Goal: Communication & Community: Share content

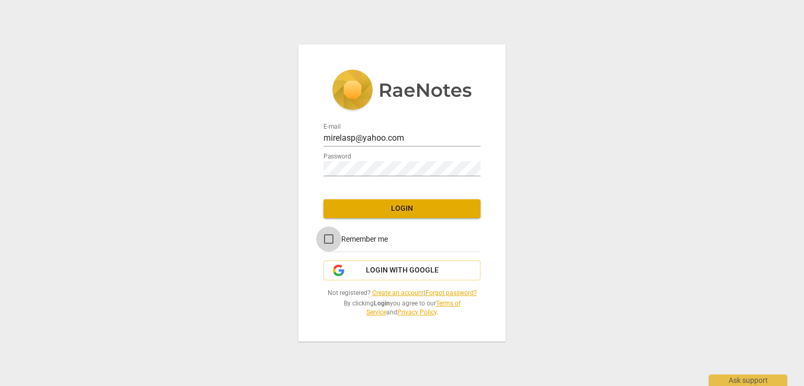
click at [331, 240] on input "Remember me" at bounding box center [328, 239] width 25 height 25
checkbox input "true"
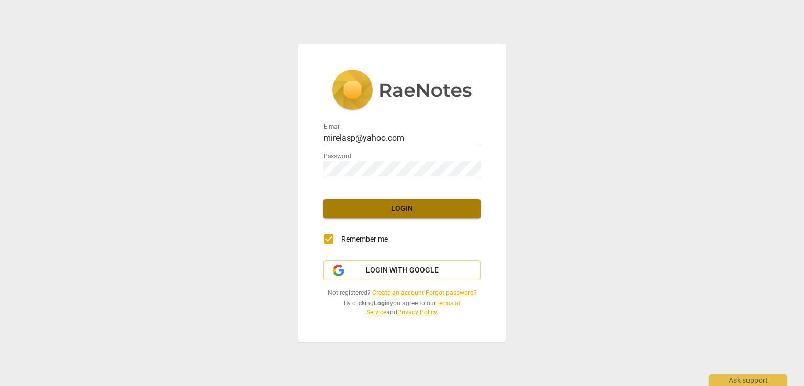
click at [394, 209] on span "Login" at bounding box center [402, 209] width 140 height 10
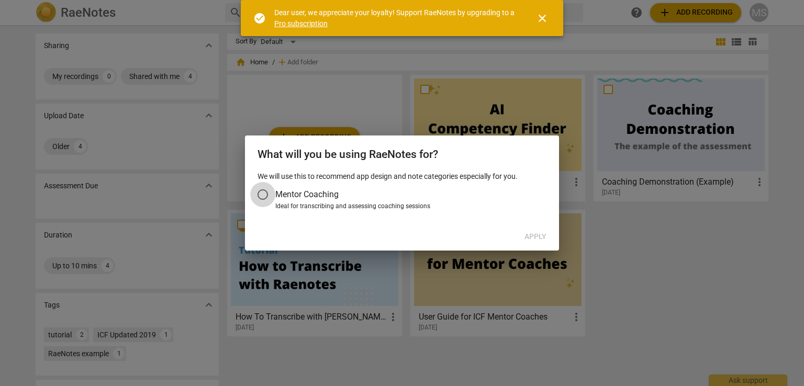
click at [268, 194] on input "Mentor Coaching" at bounding box center [262, 194] width 25 height 25
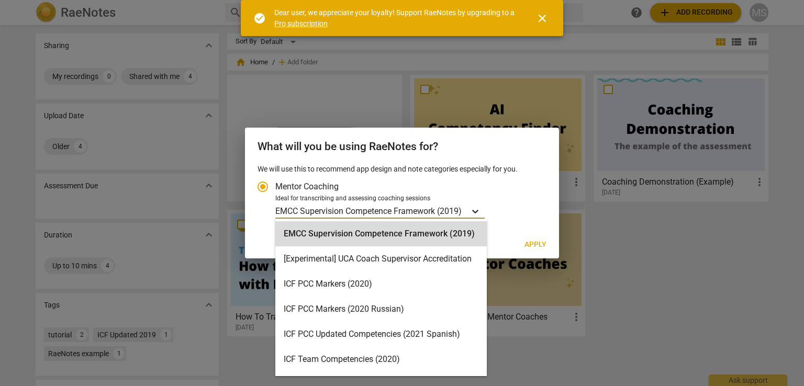
click at [477, 212] on icon "Account type" at bounding box center [475, 212] width 6 height 4
click at [0, 0] on input "Ideal for transcribing and assessing coaching sessions 15 results available. Us…" at bounding box center [0, 0] width 0 height 0
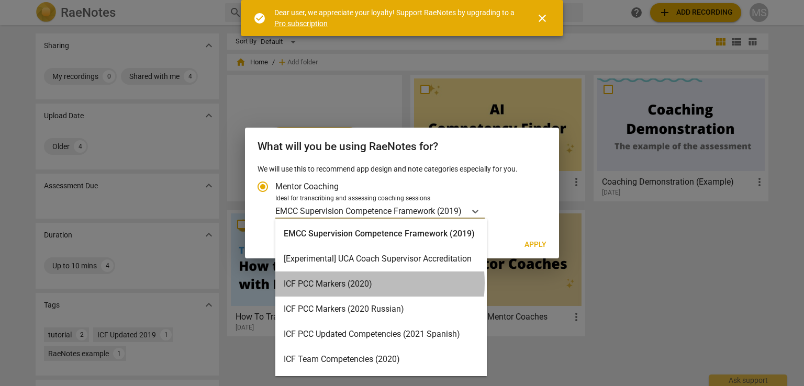
click at [346, 283] on div "ICF PCC Markers (2020)" at bounding box center [381, 284] width 212 height 25
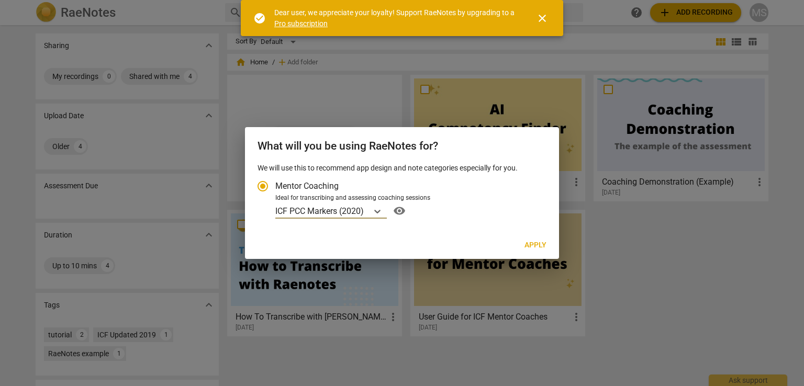
click at [531, 245] on span "Apply" at bounding box center [536, 245] width 22 height 10
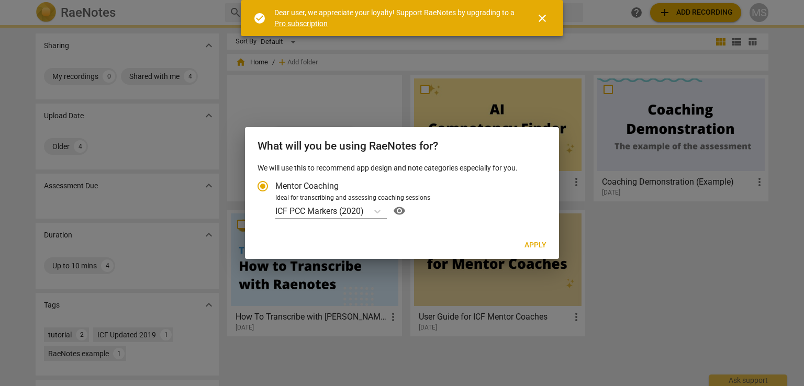
radio input "false"
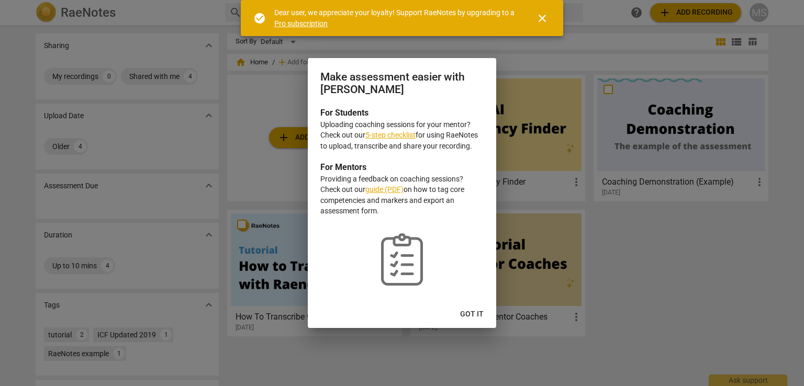
click at [392, 137] on link "5-step checklist" at bounding box center [391, 135] width 50 height 8
click at [469, 312] on span "Got it" at bounding box center [472, 315] width 24 height 10
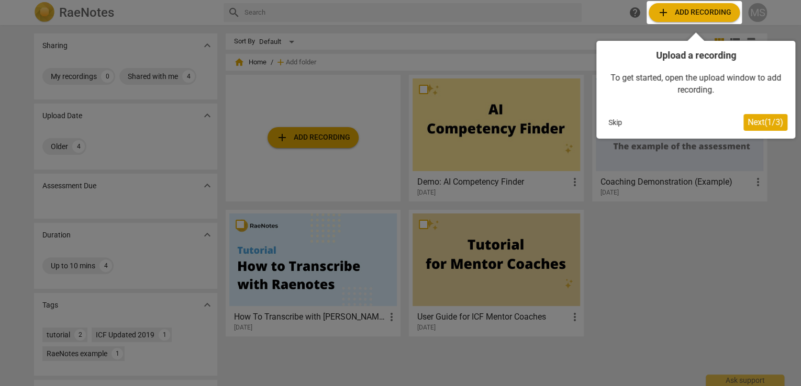
click at [686, 17] on div at bounding box center [694, 12] width 95 height 23
click at [668, 12] on div at bounding box center [694, 12] width 95 height 23
click at [756, 124] on span "Next ( 1 / 3 )" at bounding box center [766, 122] width 36 height 10
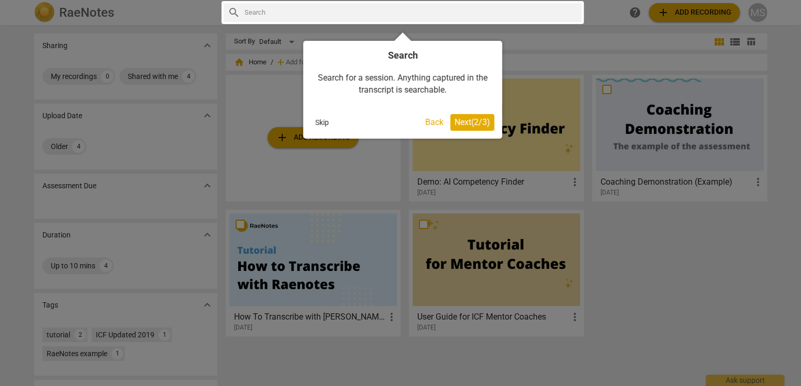
click at [471, 119] on span "Next ( 2 / 3 )" at bounding box center [473, 122] width 36 height 10
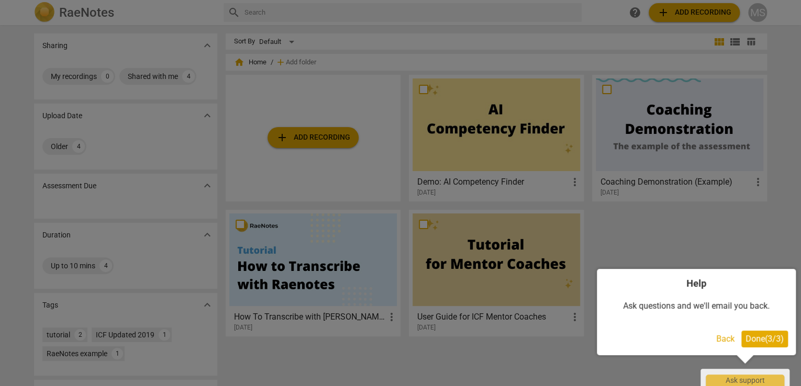
click at [763, 340] on span "Done ( 3 / 3 )" at bounding box center [765, 339] width 38 height 10
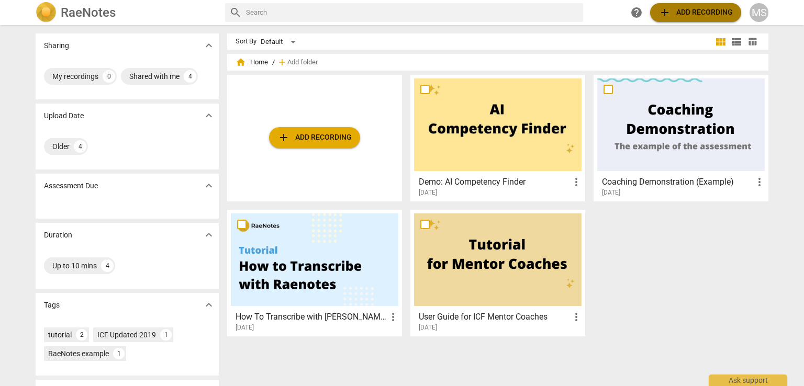
click at [687, 8] on span "add Add recording" at bounding box center [696, 12] width 74 height 13
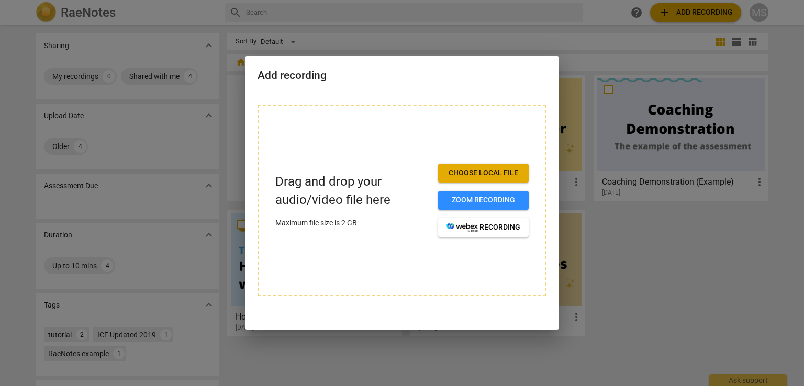
click at [483, 174] on span "Choose local file" at bounding box center [484, 173] width 74 height 10
drag, startPoint x: 437, startPoint y: 74, endPoint x: 374, endPoint y: 73, distance: 62.9
click at [374, 73] on h2 "Add recording" at bounding box center [402, 75] width 289 height 13
click at [509, 169] on span "Choose local file" at bounding box center [484, 173] width 74 height 10
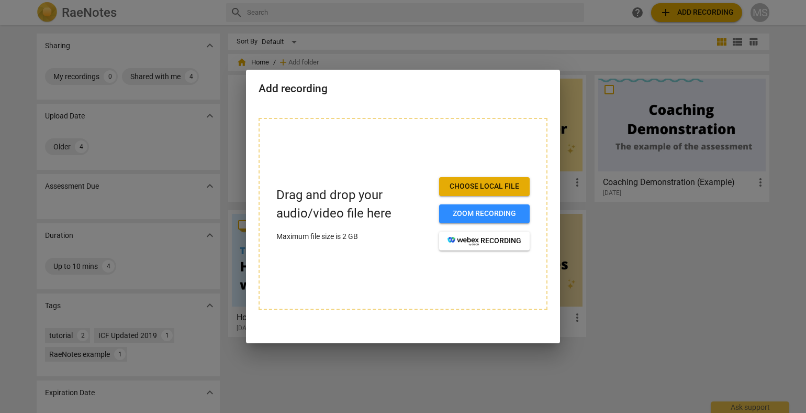
drag, startPoint x: 341, startPoint y: 195, endPoint x: 344, endPoint y: 205, distance: 10.2
click at [344, 205] on p "Drag and drop your audio/video file here" at bounding box center [354, 204] width 154 height 37
click at [802, 112] on div at bounding box center [403, 206] width 806 height 413
click at [785, 109] on div at bounding box center [403, 206] width 806 height 413
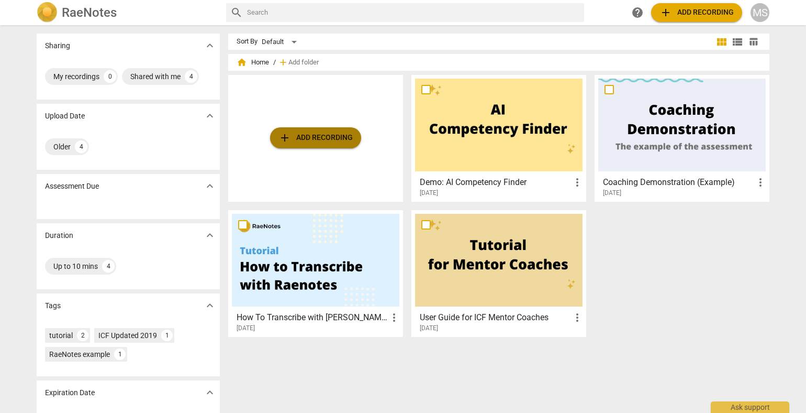
click at [285, 137] on span "add" at bounding box center [285, 137] width 13 height 13
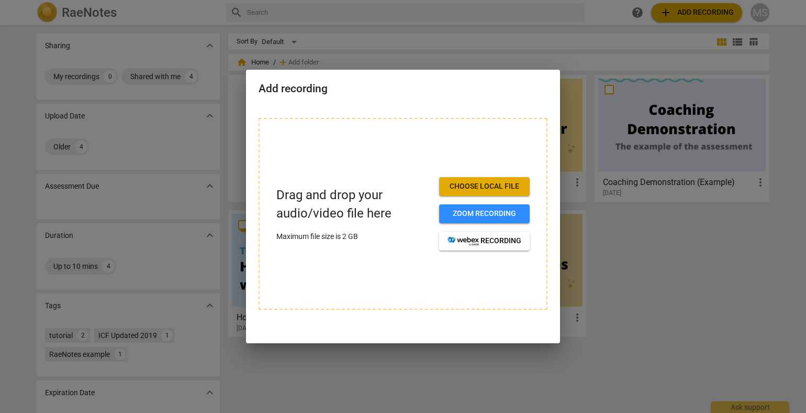
drag, startPoint x: 788, startPoint y: 114, endPoint x: 802, endPoint y: 119, distance: 15.6
click at [789, 157] on div at bounding box center [403, 206] width 806 height 413
click at [802, 139] on div at bounding box center [403, 206] width 806 height 413
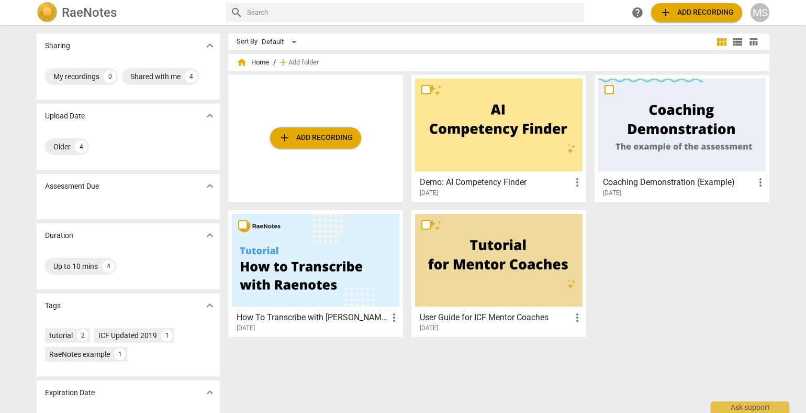
click at [297, 140] on span "add Add recording" at bounding box center [316, 137] width 74 height 13
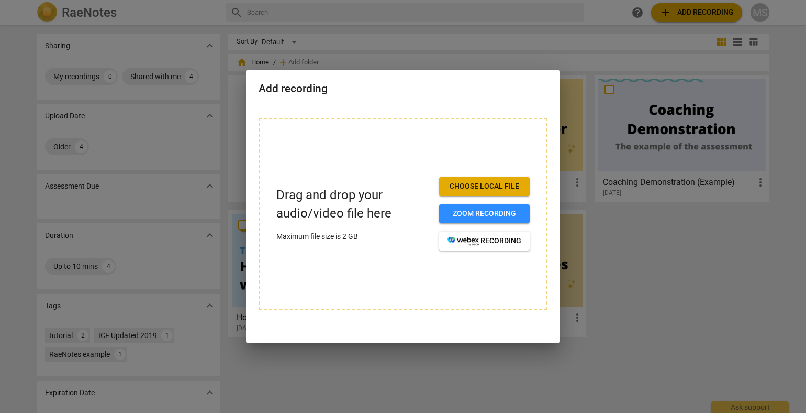
click at [803, 58] on div at bounding box center [403, 206] width 806 height 413
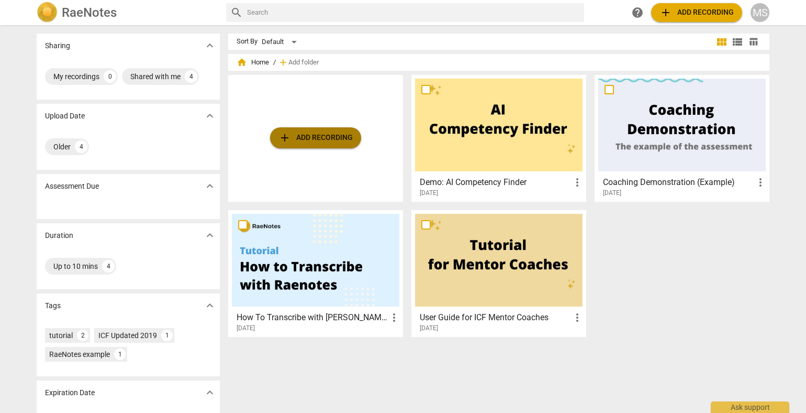
click at [344, 142] on span "add Add recording" at bounding box center [316, 137] width 74 height 13
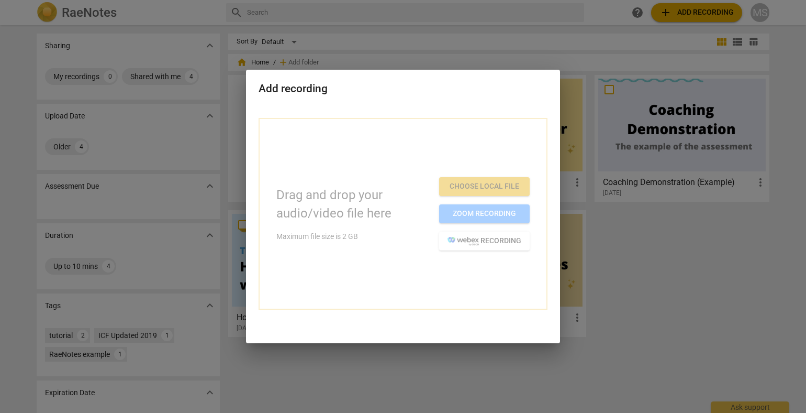
click at [327, 213] on div "Add recording Drag and drop your audio/video file here Maximum file size is 2 G…" at bounding box center [403, 206] width 806 height 413
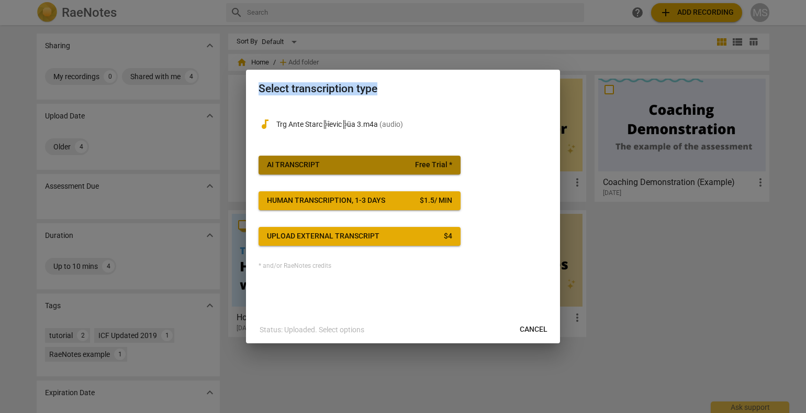
click at [306, 168] on div "AI Transcript" at bounding box center [293, 165] width 53 height 10
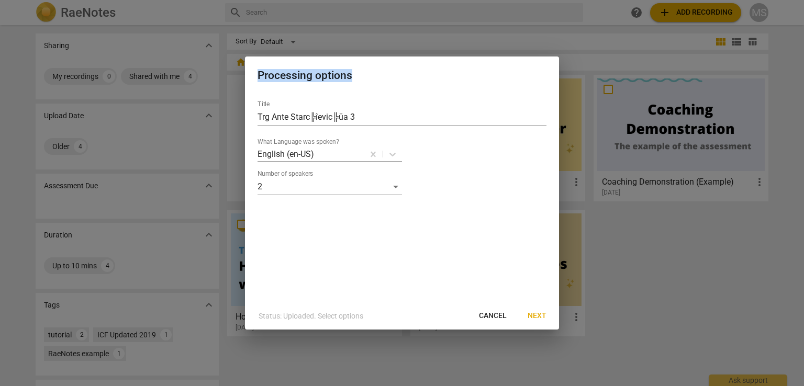
click at [533, 314] on span "Next" at bounding box center [537, 316] width 19 height 10
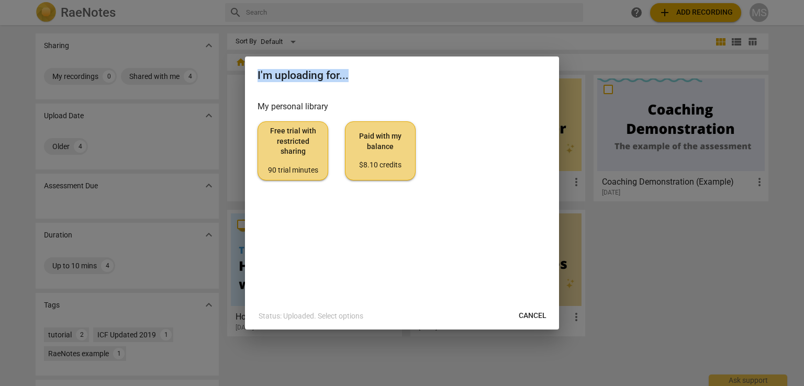
click at [305, 154] on span "Free trial with restricted sharing 90 trial minutes" at bounding box center [293, 150] width 53 height 49
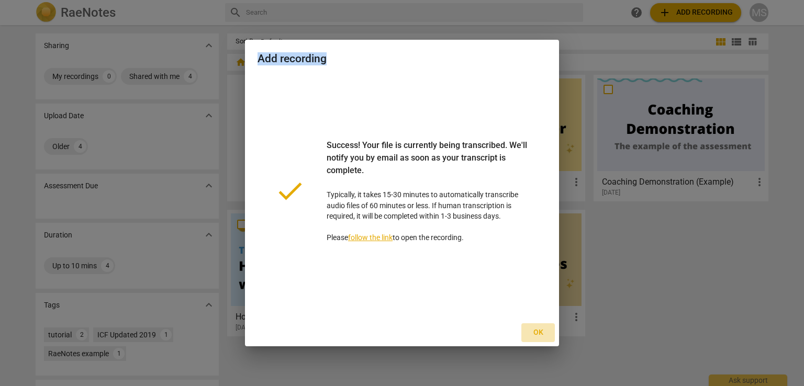
click at [538, 334] on span "Ok" at bounding box center [538, 333] width 17 height 10
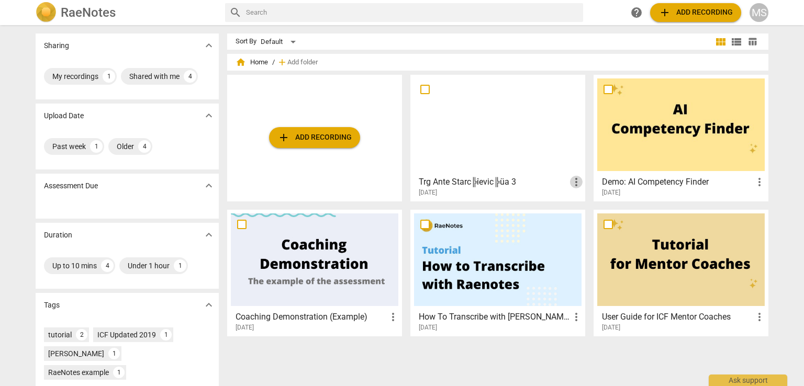
click at [575, 182] on span "more_vert" at bounding box center [576, 182] width 13 height 13
click at [461, 361] on div at bounding box center [402, 193] width 804 height 386
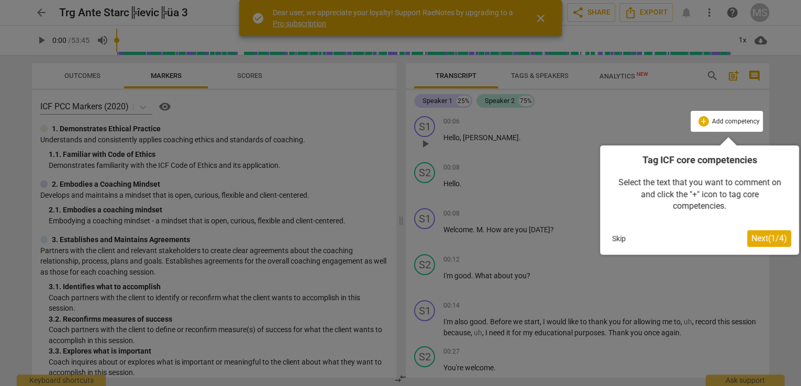
click at [290, 23] on div at bounding box center [400, 193] width 801 height 386
click at [763, 235] on span "Next ( 1 / 4 )" at bounding box center [770, 239] width 36 height 10
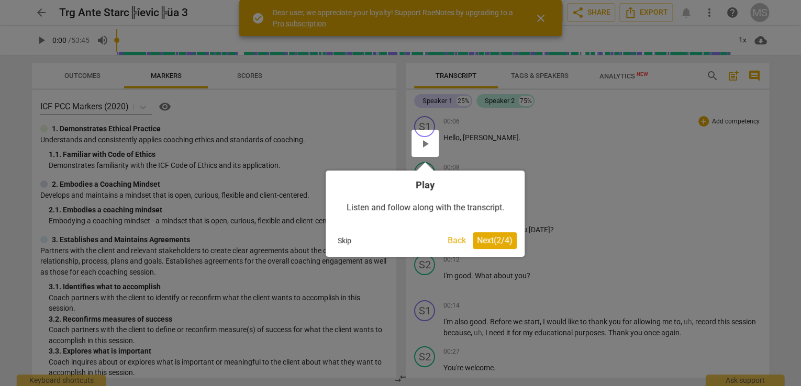
click at [492, 245] on span "Next ( 2 / 4 )" at bounding box center [495, 241] width 36 height 10
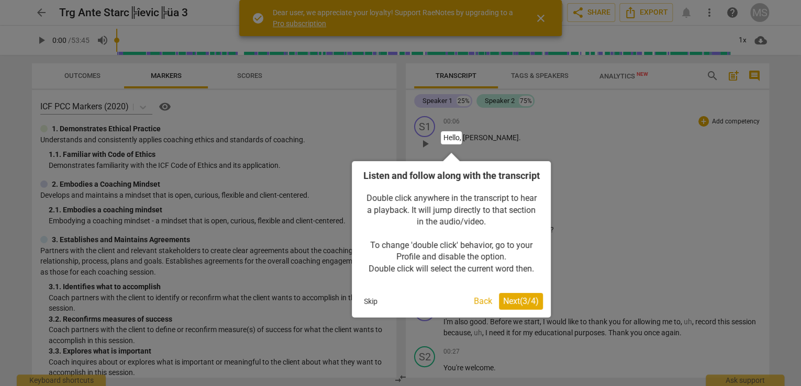
click at [523, 306] on span "Next ( 3 / 4 )" at bounding box center [521, 301] width 36 height 10
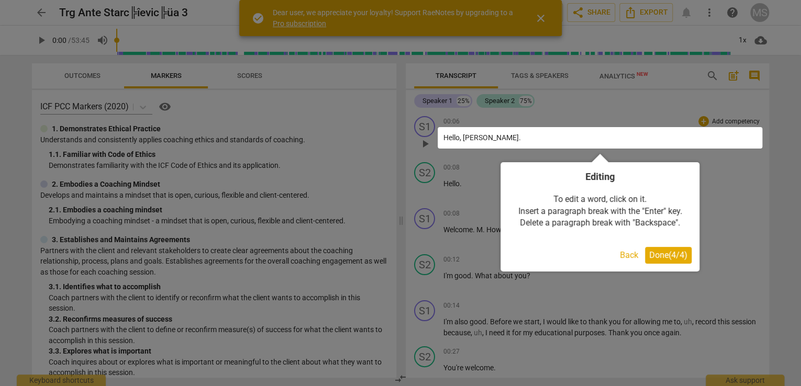
click at [661, 253] on span "Done ( 4 / 4 )" at bounding box center [668, 255] width 38 height 10
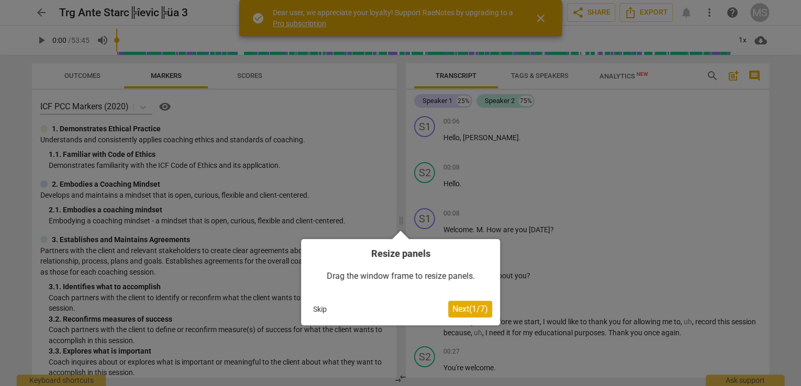
click at [320, 308] on button "Skip" at bounding box center [320, 310] width 22 height 16
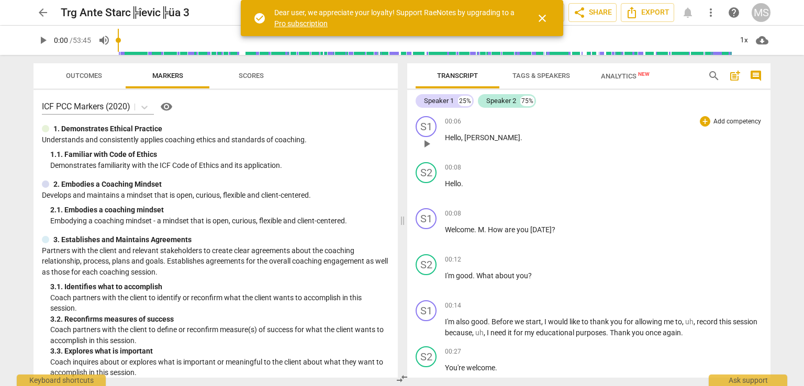
click at [521, 137] on span "." at bounding box center [522, 138] width 2 height 8
click at [486, 229] on span "." at bounding box center [486, 230] width 4 height 8
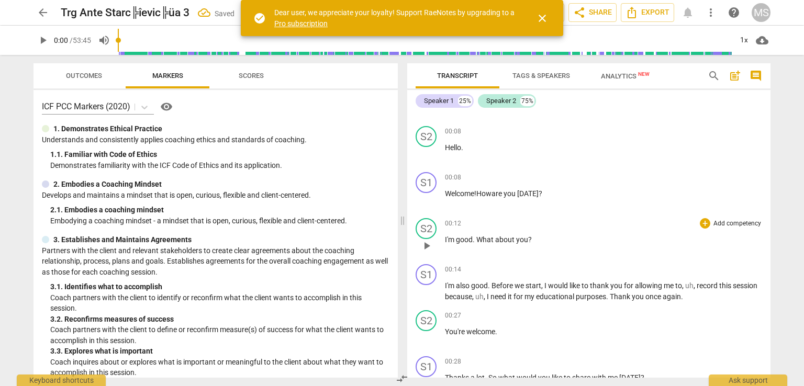
scroll to position [52, 0]
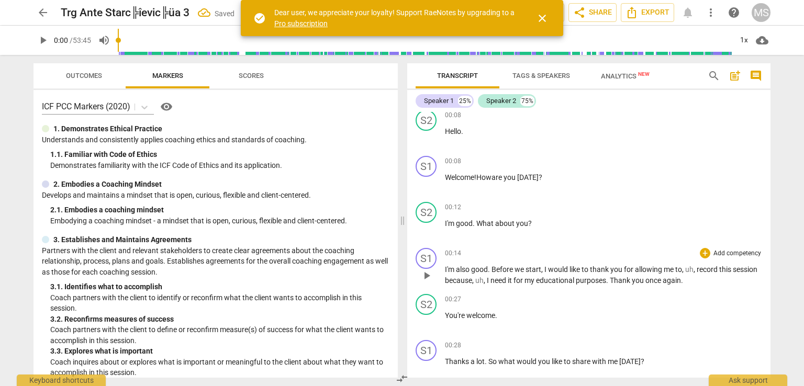
click at [696, 269] on span "," at bounding box center [695, 270] width 3 height 8
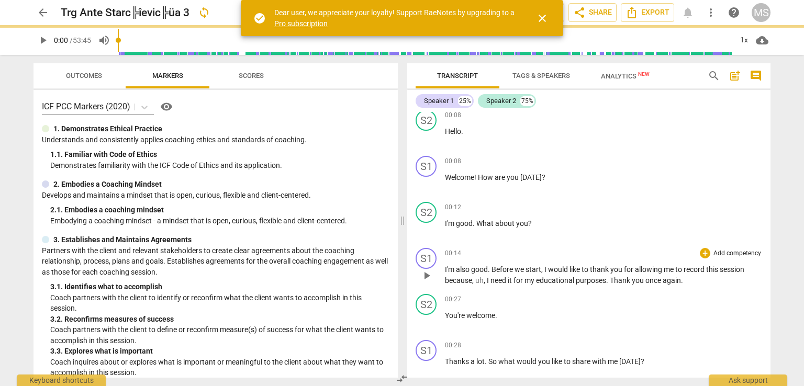
click at [487, 279] on span "I" at bounding box center [489, 281] width 4 height 8
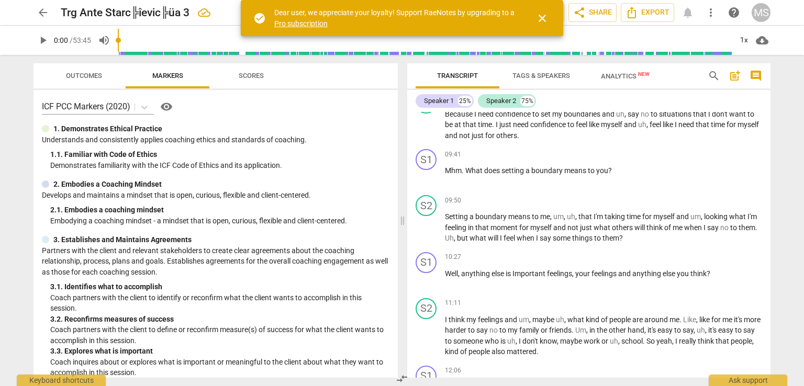
scroll to position [1623, 0]
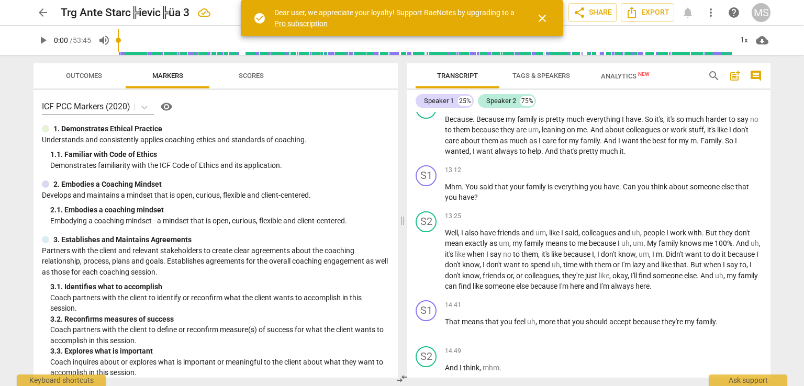
click at [291, 23] on link "Pro subscription" at bounding box center [300, 23] width 53 height 8
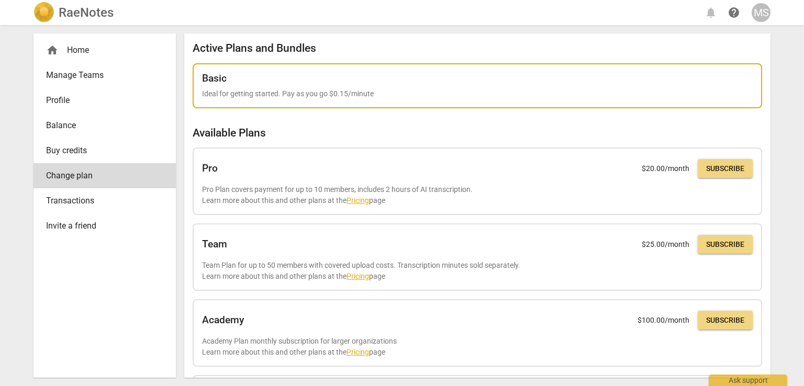
click at [219, 86] on div "Basic Ideal for getting started. Pay as you go $0.15/minute" at bounding box center [477, 86] width 551 height 27
click at [223, 76] on h2 "Basic" at bounding box center [214, 79] width 25 height 12
click at [212, 79] on h2 "Basic" at bounding box center [214, 79] width 25 height 12
click at [725, 90] on p "Ideal for getting started. Pay as you go $0.15/minute" at bounding box center [477, 94] width 551 height 11
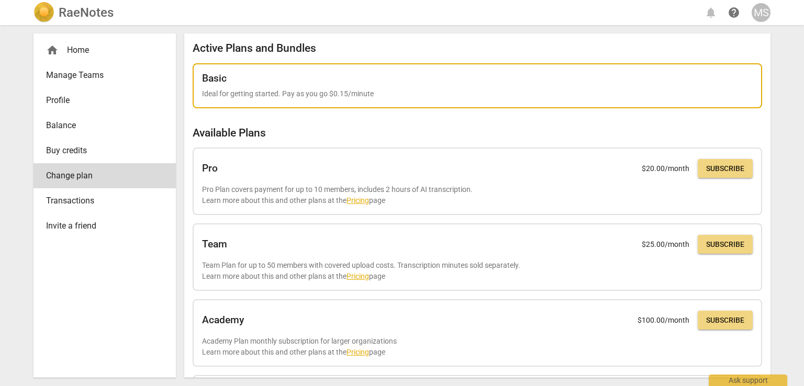
click at [219, 81] on h2 "Basic" at bounding box center [214, 79] width 25 height 12
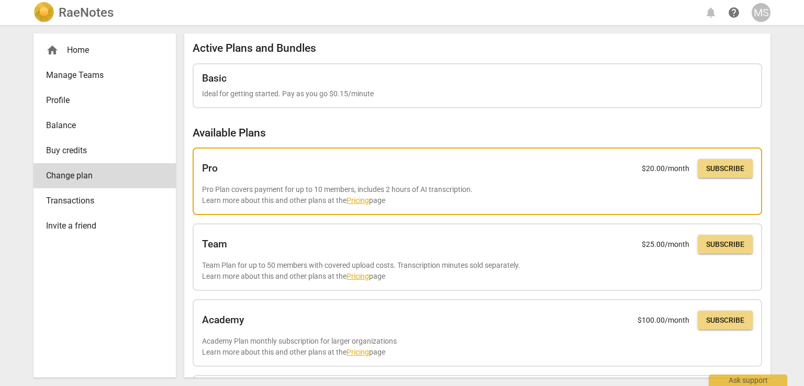
click at [363, 200] on link "Pricing" at bounding box center [358, 200] width 23 height 8
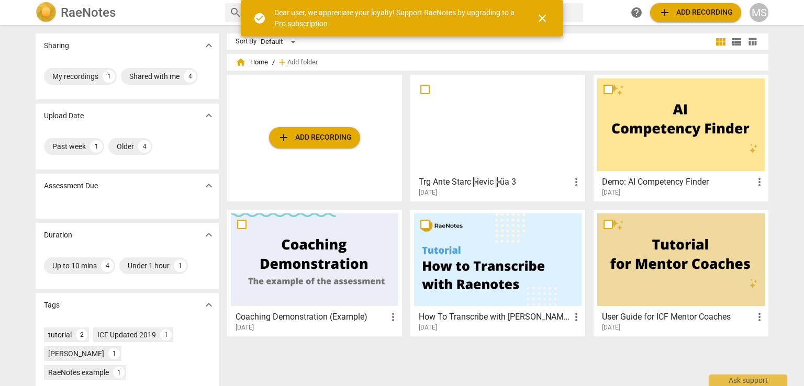
click at [478, 121] on div at bounding box center [498, 125] width 168 height 93
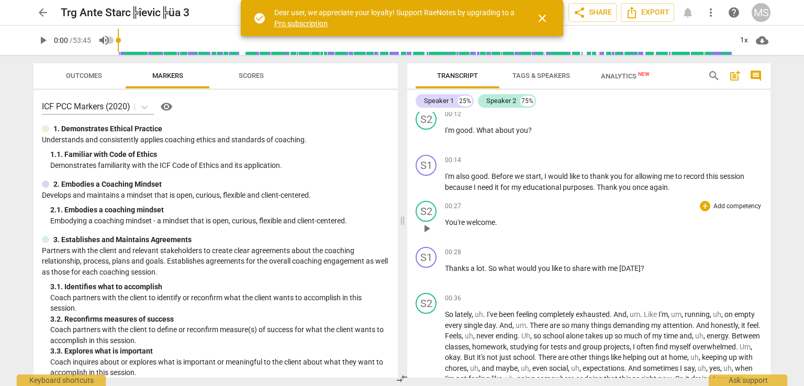
scroll to position [209, 0]
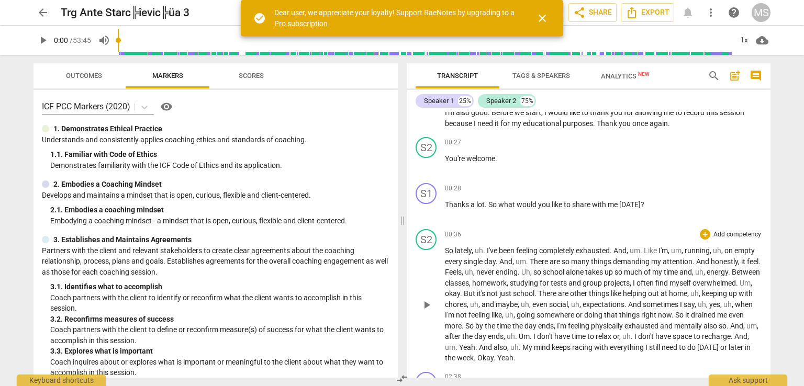
click at [484, 250] on span "." at bounding box center [485, 251] width 4 height 8
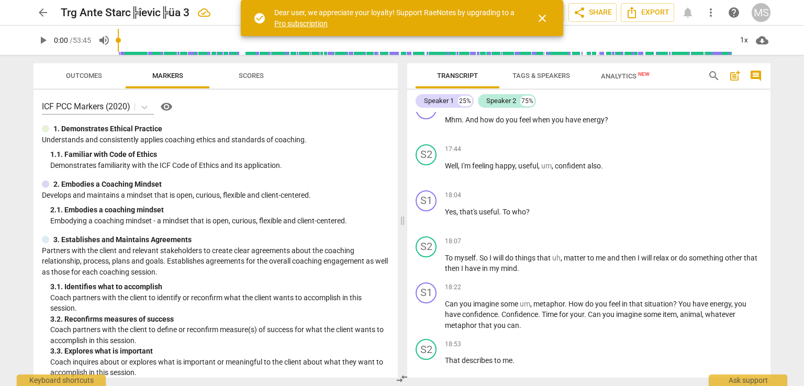
drag, startPoint x: 632, startPoint y: 252, endPoint x: 629, endPoint y: 261, distance: 9.7
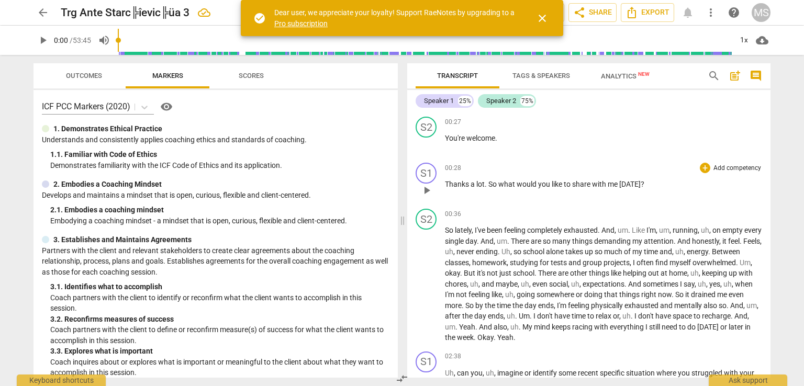
scroll to position [262, 0]
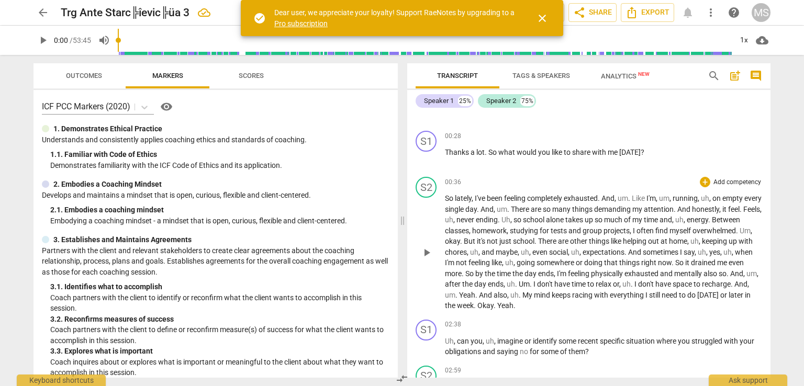
click at [647, 197] on span "Like" at bounding box center [639, 198] width 15 height 8
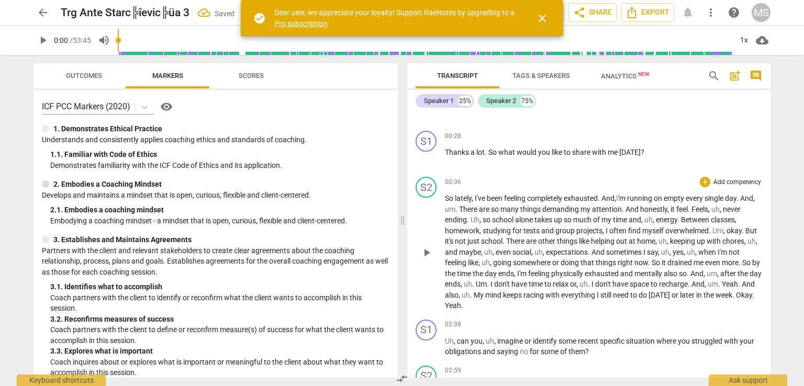
click at [474, 205] on span "There" at bounding box center [469, 209] width 20 height 8
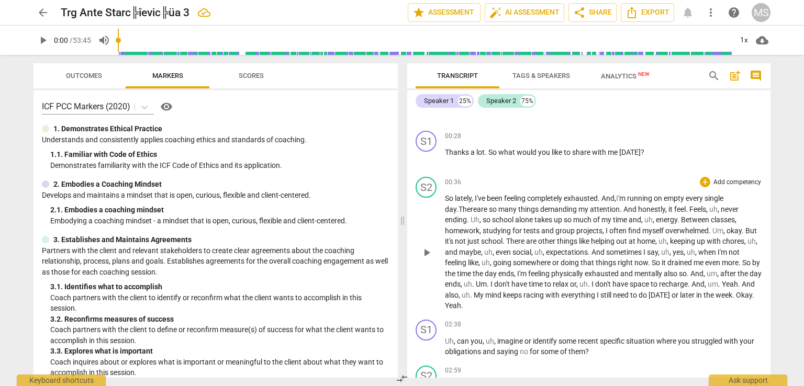
click at [721, 208] on span "," at bounding box center [719, 209] width 3 height 8
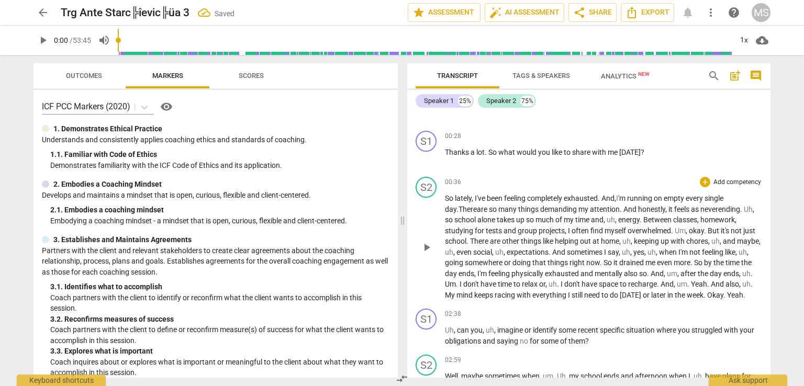
click at [744, 206] on span "." at bounding box center [743, 209] width 4 height 8
click at [467, 220] on span "so" at bounding box center [461, 220] width 9 height 8
click at [639, 222] on span "," at bounding box center [637, 220] width 3 height 8
click at [709, 227] on span "But" at bounding box center [714, 231] width 13 height 8
click at [726, 229] on span "school" at bounding box center [731, 231] width 21 height 8
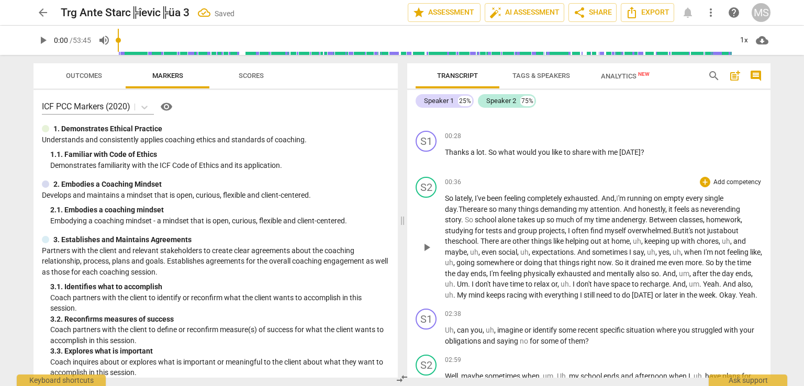
click at [645, 239] on span "," at bounding box center [643, 241] width 3 height 8
click at [722, 237] on span "," at bounding box center [720, 241] width 3 height 8
click at [457, 252] on span "even" at bounding box center [453, 252] width 17 height 8
click at [609, 252] on span "," at bounding box center [607, 252] width 3 height 8
click at [584, 273] on span "." at bounding box center [583, 274] width 4 height 8
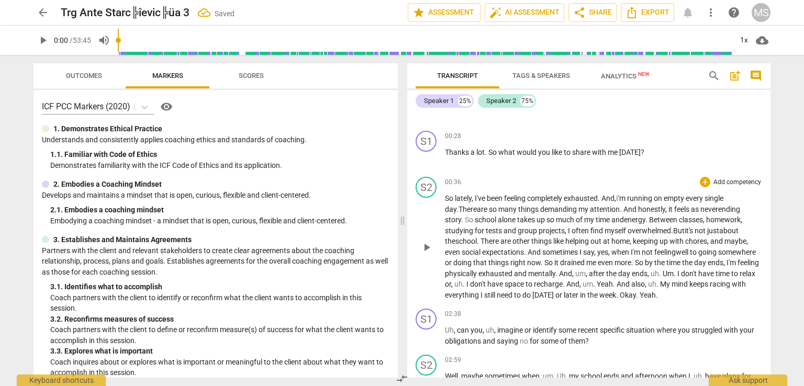
click at [606, 272] on span "after" at bounding box center [597, 274] width 17 height 8
click at [664, 270] on span "." at bounding box center [662, 274] width 4 height 8
click at [735, 278] on span "." at bounding box center [737, 274] width 4 height 8
click at [612, 283] on span "My" at bounding box center [607, 284] width 12 height 8
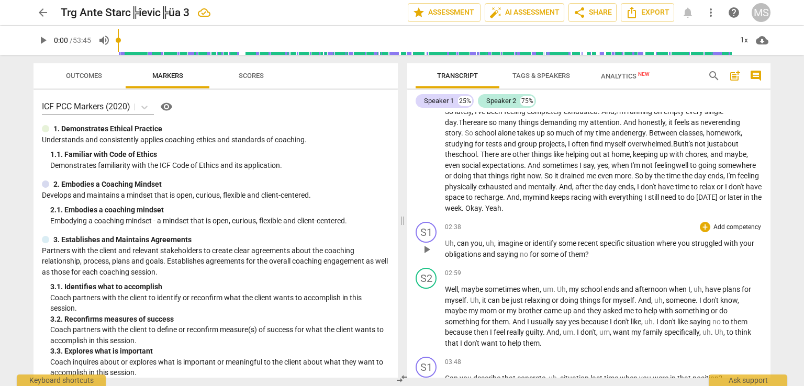
scroll to position [367, 0]
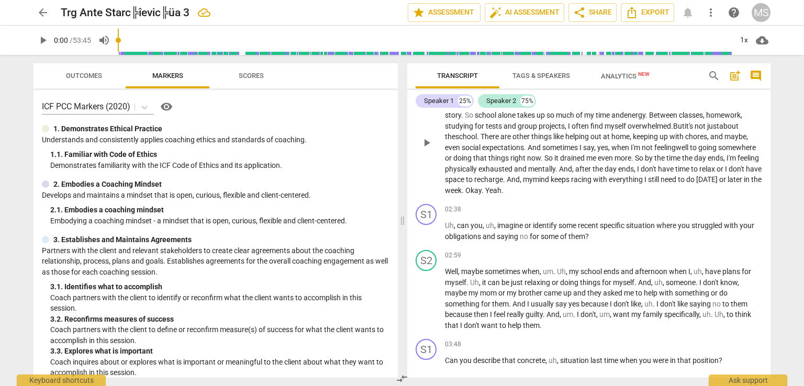
click at [502, 190] on span "Yeah" at bounding box center [493, 190] width 16 height 8
click at [459, 224] on span "can" at bounding box center [464, 226] width 14 height 8
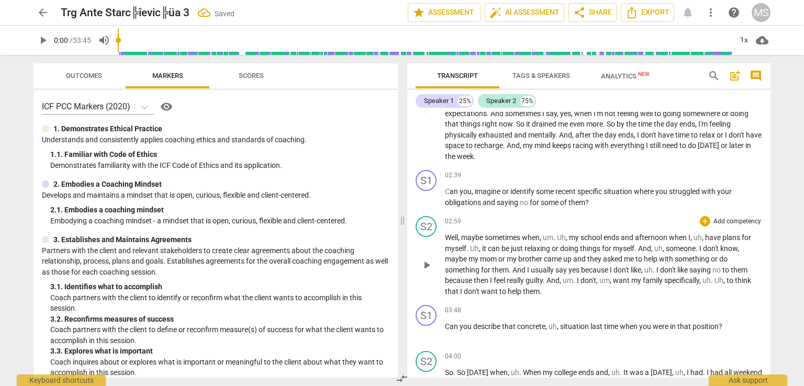
scroll to position [419, 0]
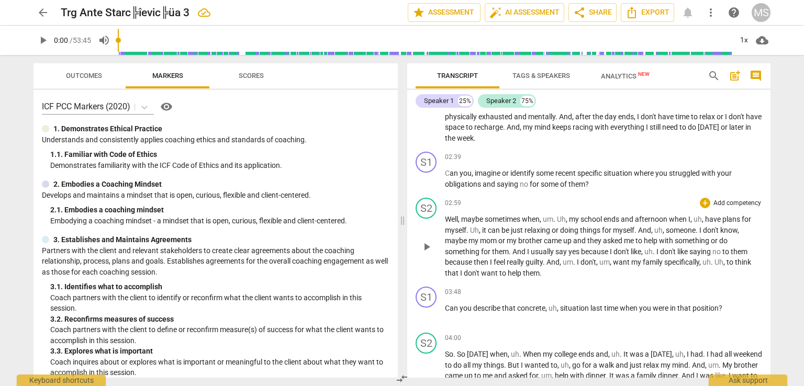
click at [570, 216] on span "my" at bounding box center [575, 219] width 12 height 8
click at [680, 215] on span "have" at bounding box center [683, 219] width 17 height 8
click at [750, 215] on span "it" at bounding box center [748, 219] width 6 height 8
click at [611, 229] on span "someone" at bounding box center [615, 230] width 30 height 8
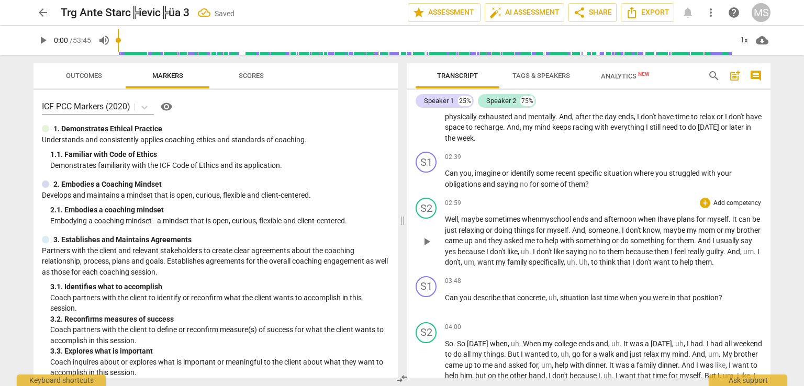
click at [622, 229] on span "." at bounding box center [620, 230] width 4 height 8
click at [537, 249] on span "I" at bounding box center [535, 252] width 4 height 8
click at [708, 252] on span "um" at bounding box center [702, 252] width 10 height 8
click at [733, 256] on span "want" at bounding box center [742, 252] width 18 height 8
click at [526, 260] on span "Uh" at bounding box center [521, 262] width 9 height 8
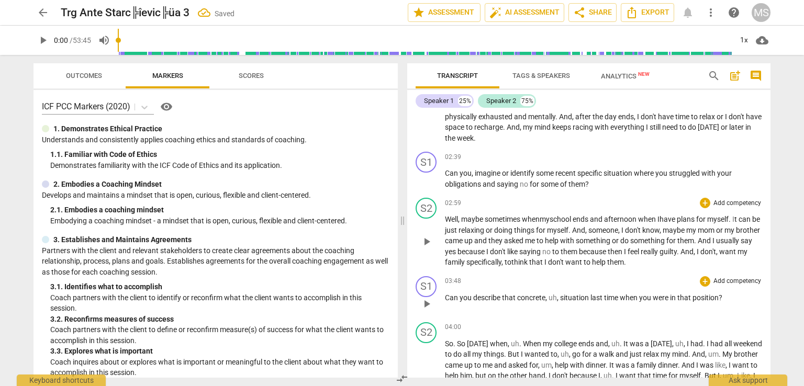
click at [557, 297] on span "," at bounding box center [558, 298] width 3 height 8
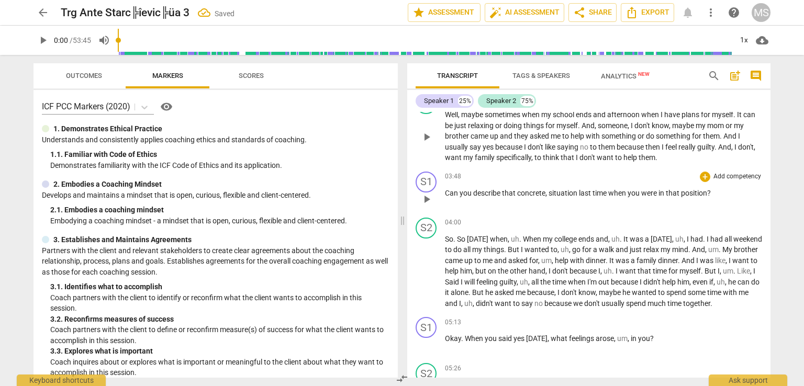
scroll to position [576, 0]
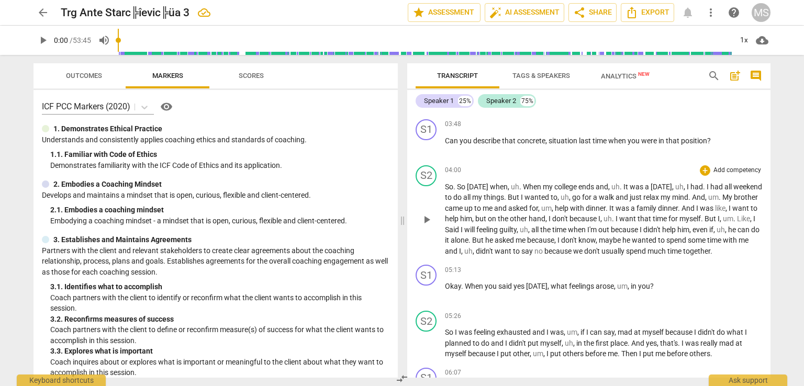
click at [459, 183] on span "So" at bounding box center [462, 187] width 10 height 8
click at [529, 184] on span "When" at bounding box center [520, 187] width 20 height 8
click at [614, 185] on span "," at bounding box center [612, 187] width 3 height 8
click at [639, 187] on span "had" at bounding box center [632, 187] width 14 height 8
click at [625, 184] on span "I" at bounding box center [623, 187] width 4 height 8
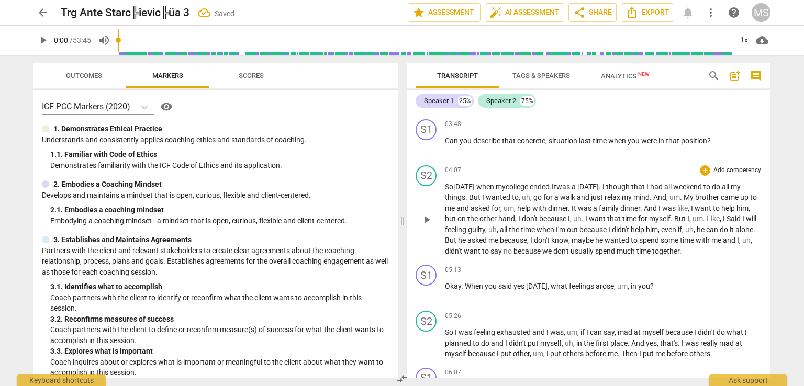
click at [665, 184] on span "had" at bounding box center [657, 187] width 14 height 8
click at [544, 193] on span "go" at bounding box center [539, 197] width 10 height 8
click at [482, 195] on span "But" at bounding box center [475, 197] width 13 height 8
click at [688, 195] on span "My" at bounding box center [682, 197] width 12 height 8
click at [503, 205] on span "um" at bounding box center [497, 208] width 10 height 8
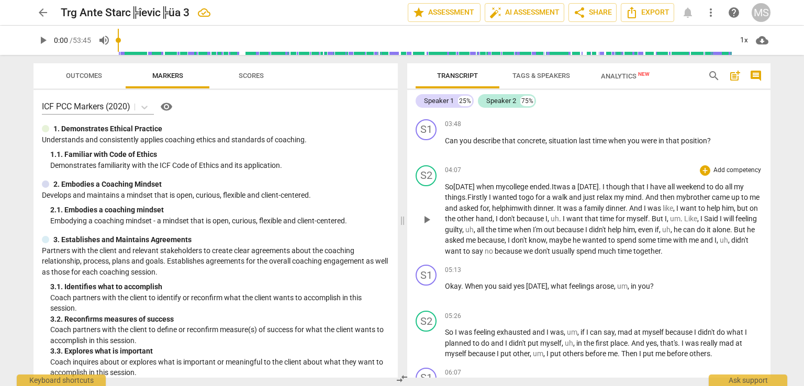
click at [699, 206] on span "want" at bounding box center [689, 208] width 18 height 8
click at [573, 215] on span "." at bounding box center [571, 219] width 4 height 8
click at [671, 217] on span "," at bounding box center [669, 219] width 3 height 8
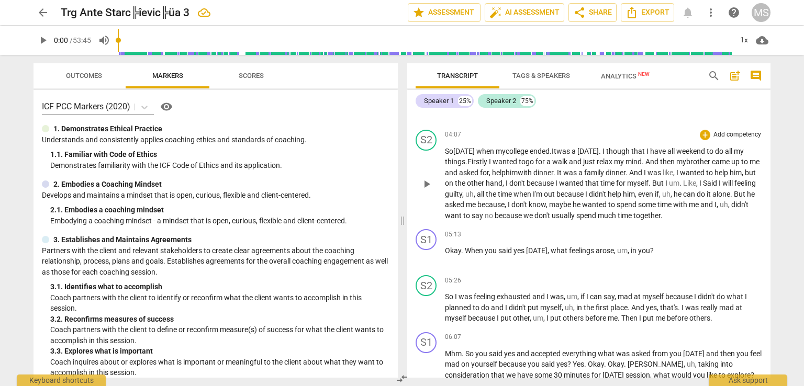
scroll to position [628, 0]
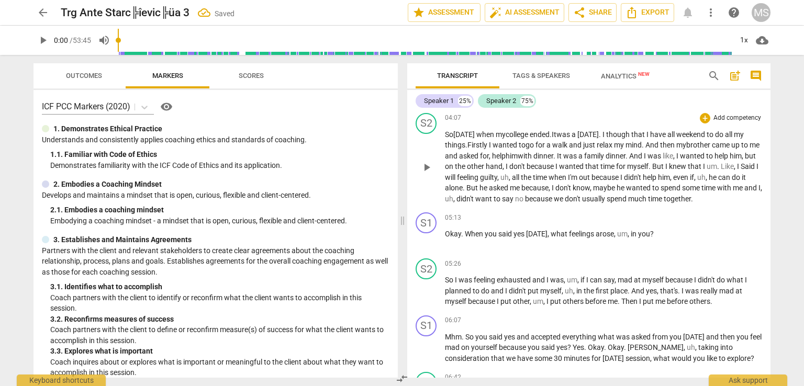
click at [757, 171] on span "I" at bounding box center [758, 166] width 2 height 8
click at [746, 182] on span "he" at bounding box center [750, 177] width 8 height 8
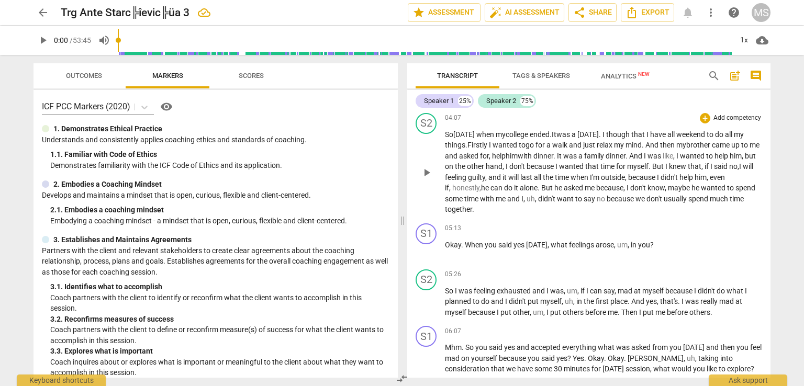
click at [546, 187] on span "But" at bounding box center [548, 188] width 13 height 8
click at [627, 195] on span "," at bounding box center [625, 199] width 3 height 8
click at [631, 242] on span "," at bounding box center [629, 245] width 3 height 8
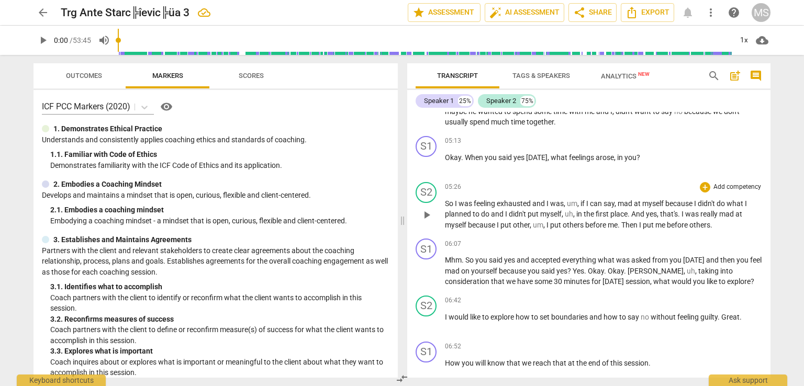
scroll to position [733, 0]
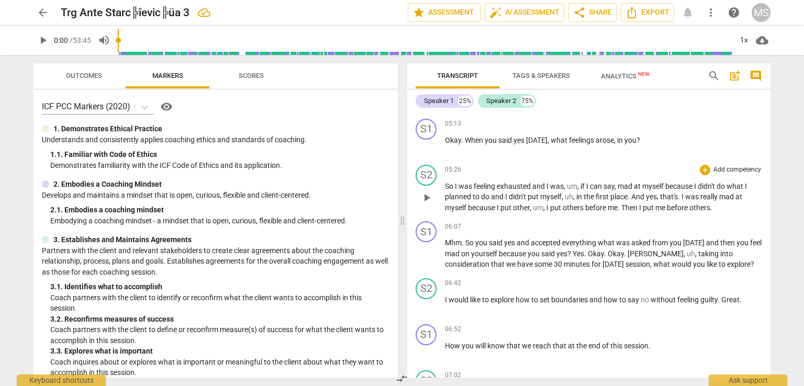
click at [581, 184] on span "if" at bounding box center [584, 186] width 6 height 8
click at [607, 183] on span "mad" at bounding box center [612, 186] width 16 height 8
click at [549, 196] on span "," at bounding box center [547, 197] width 3 height 8
click at [643, 193] on span "." at bounding box center [641, 197] width 4 height 8
click at [643, 194] on span "." at bounding box center [641, 197] width 4 height 8
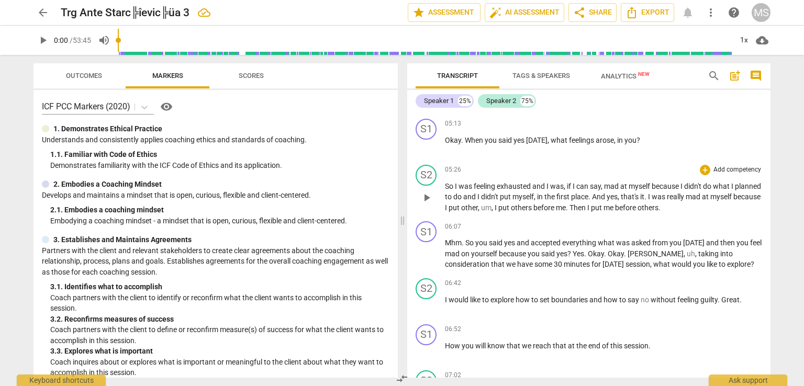
click at [499, 206] on span "I" at bounding box center [497, 208] width 4 height 8
click at [495, 205] on span "," at bounding box center [493, 208] width 3 height 8
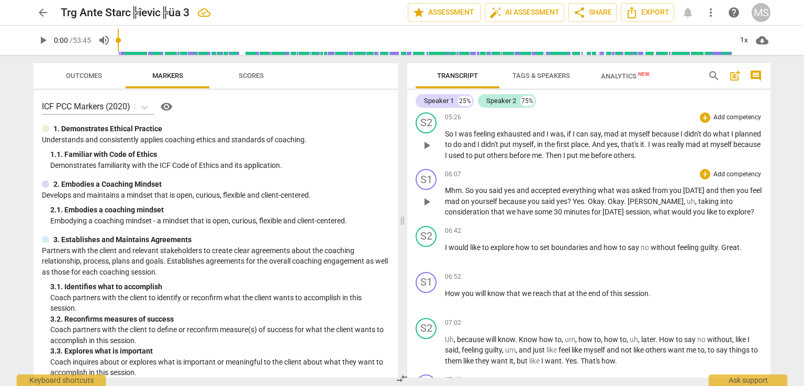
click at [695, 197] on span "," at bounding box center [696, 201] width 3 height 8
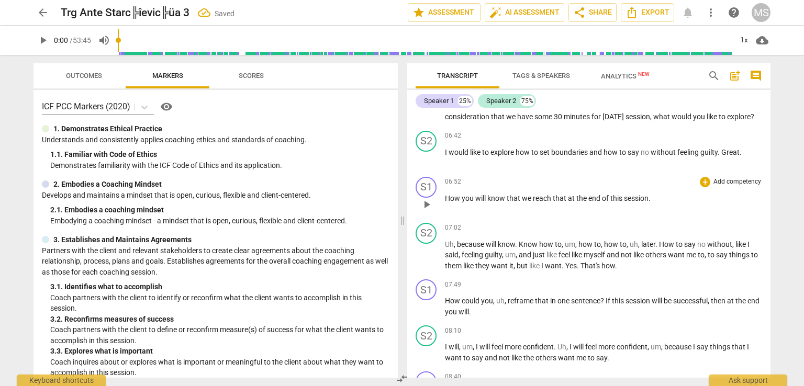
scroll to position [890, 0]
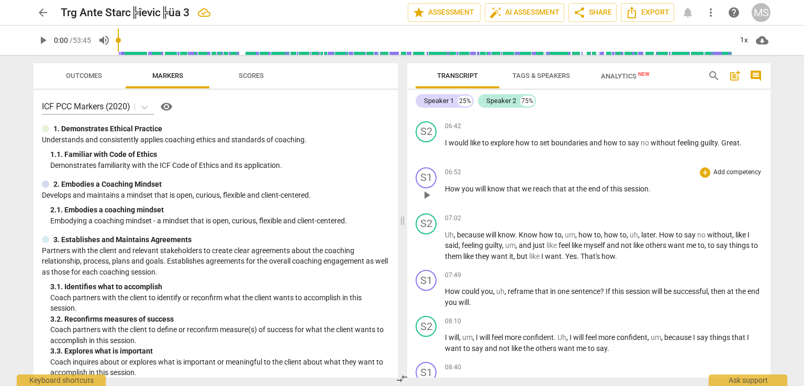
click at [649, 186] on span "." at bounding box center [650, 189] width 2 height 8
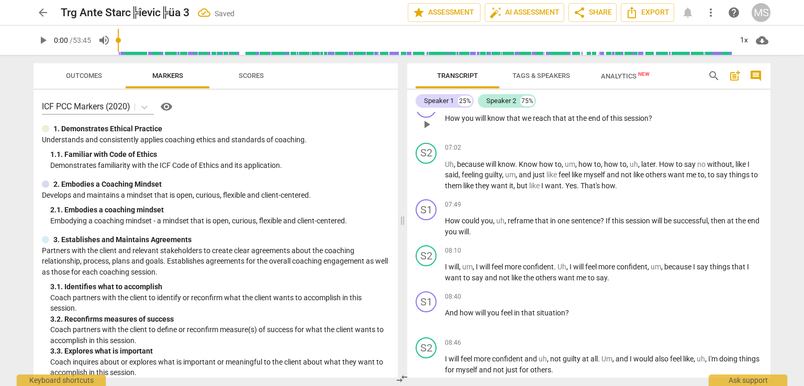
scroll to position [943, 0]
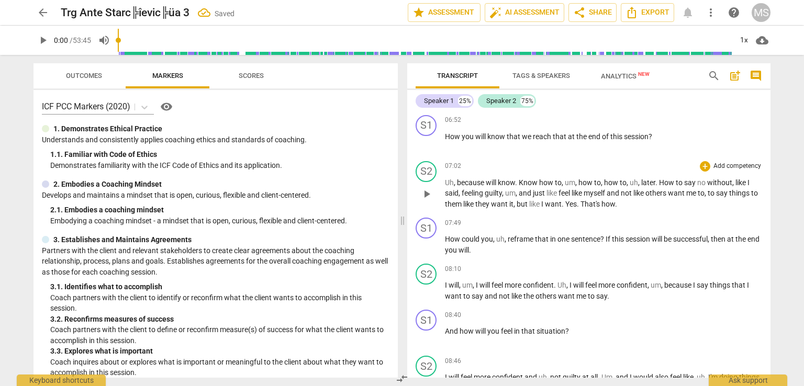
click at [461, 179] on span "because" at bounding box center [471, 183] width 29 height 8
click at [501, 200] on span "." at bounding box center [500, 204] width 4 height 8
click at [760, 181] on div "S2 play_arrow pause 07:02 + Add competency keyboard_arrow_right Uh , because I …" at bounding box center [588, 185] width 363 height 57
click at [755, 182] on span "guilty" at bounding box center [746, 183] width 17 height 8
click at [757, 180] on span "," at bounding box center [757, 183] width 2 height 8
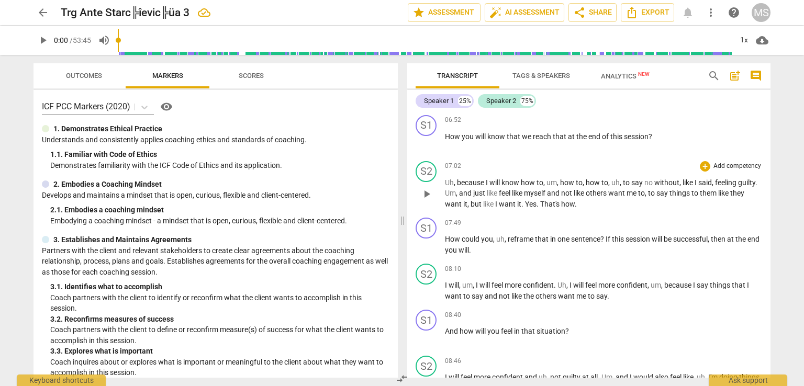
click at [497, 189] on span "like" at bounding box center [493, 193] width 12 height 8
click at [635, 189] on span "," at bounding box center [634, 193] width 3 height 8
click at [689, 190] on span "things" at bounding box center [678, 193] width 22 height 8
click at [492, 200] on span "want" at bounding box center [482, 204] width 18 height 8
click at [508, 237] on span "reframe" at bounding box center [521, 239] width 27 height 8
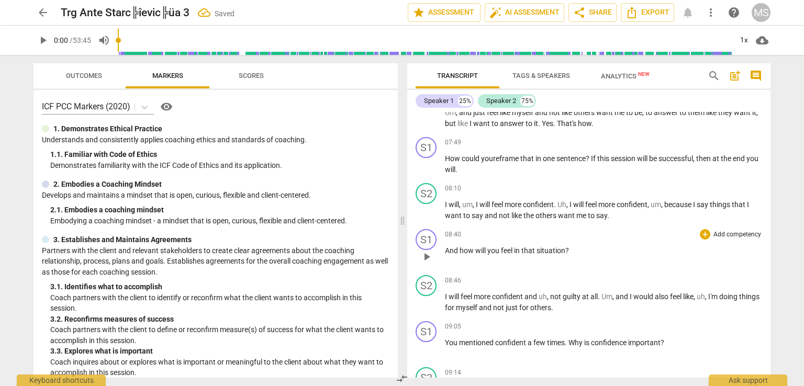
scroll to position [1047, 0]
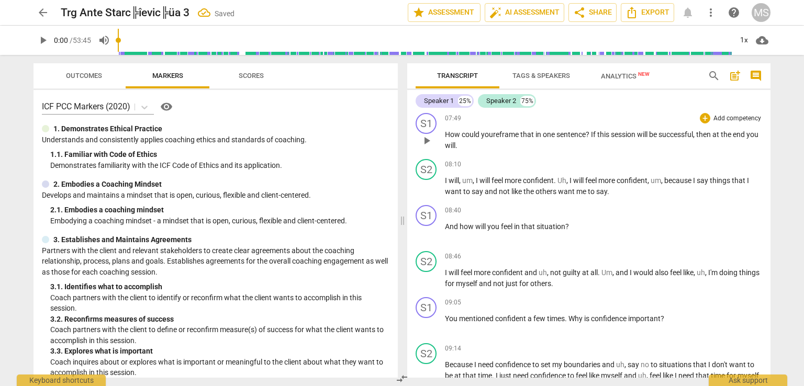
click at [482, 145] on p "How could you reframe that in one sentence ? If this session will be successful…" at bounding box center [603, 139] width 317 height 21
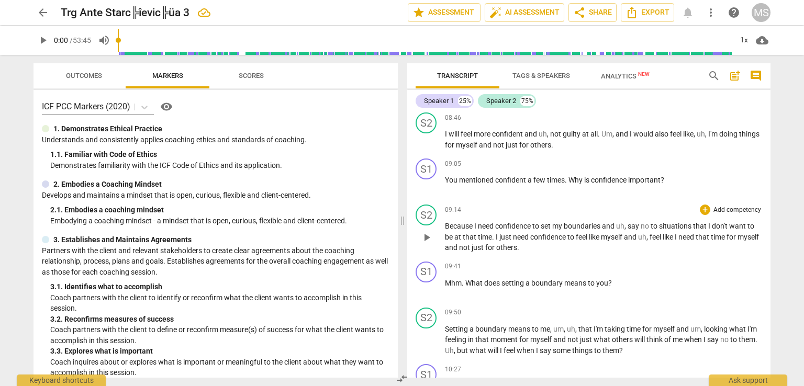
scroll to position [1204, 0]
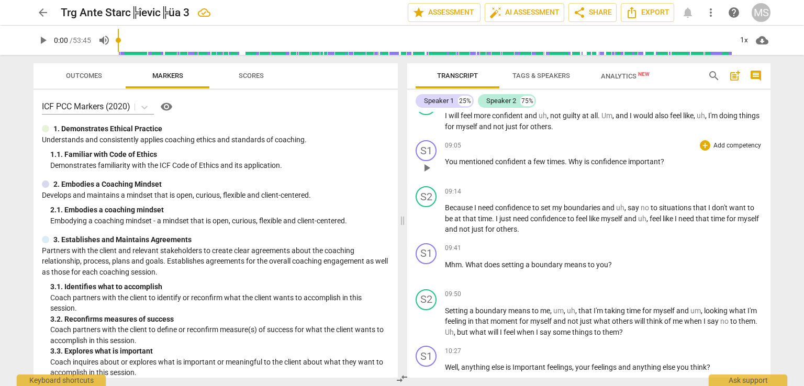
click at [662, 158] on span "?" at bounding box center [663, 162] width 4 height 8
click at [496, 158] on span "confident" at bounding box center [511, 162] width 32 height 8
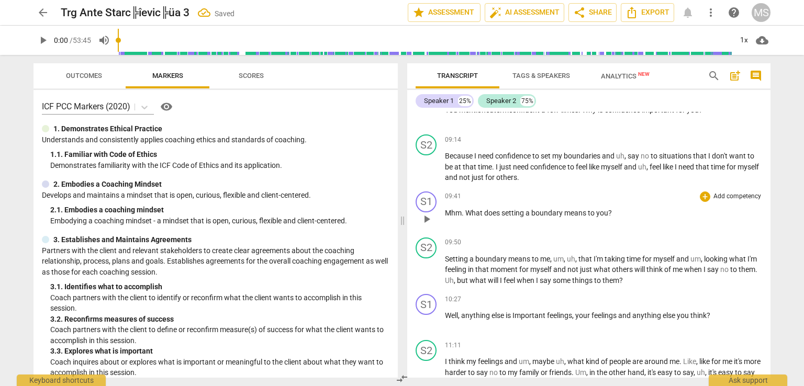
scroll to position [1257, 0]
click at [460, 209] on span "Mhm" at bounding box center [453, 212] width 17 height 8
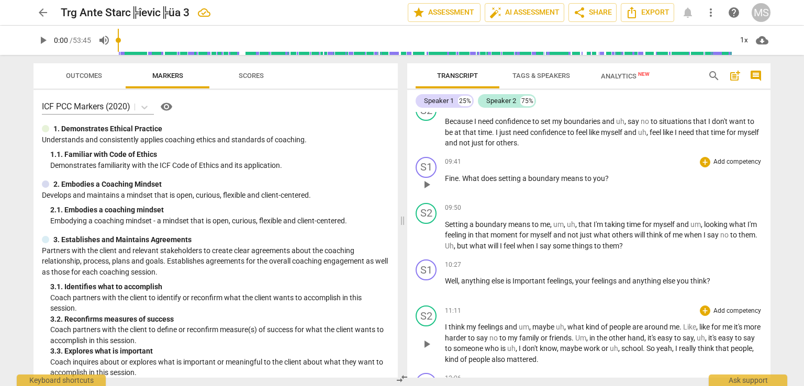
scroll to position [1309, 0]
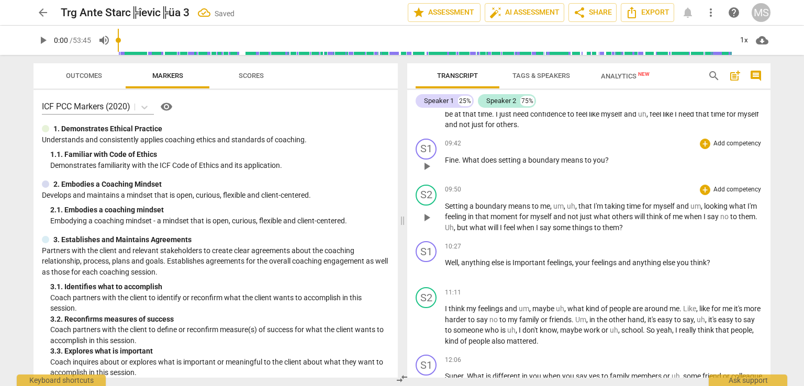
click at [576, 203] on span "," at bounding box center [577, 206] width 3 height 8
click at [565, 202] on span "," at bounding box center [565, 206] width 3 height 8
click at [676, 203] on span "um" at bounding box center [671, 206] width 10 height 8
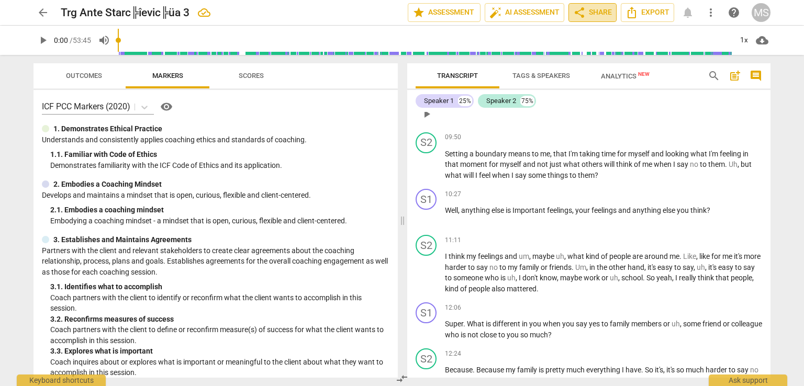
click at [587, 15] on span "share Share" at bounding box center [592, 12] width 39 height 13
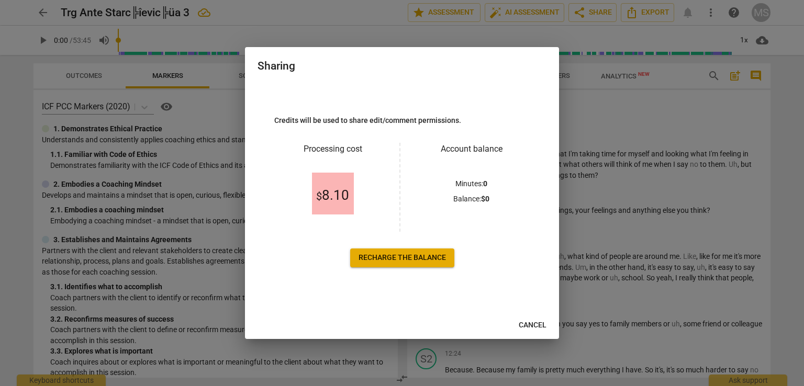
click at [400, 257] on span "Recharge the balance" at bounding box center [402, 258] width 87 height 10
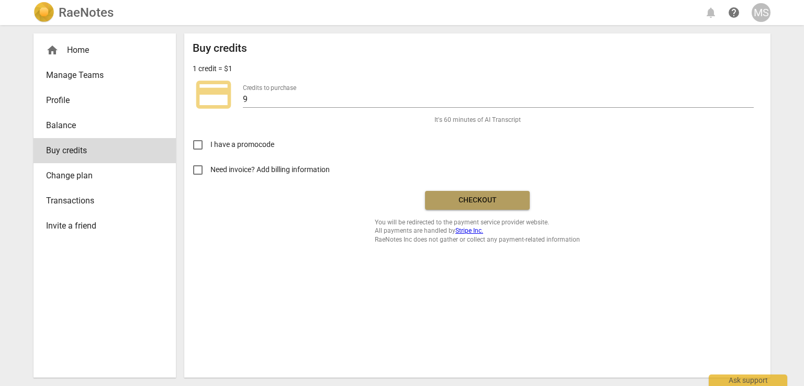
click at [488, 197] on span "Checkout" at bounding box center [478, 200] width 88 height 10
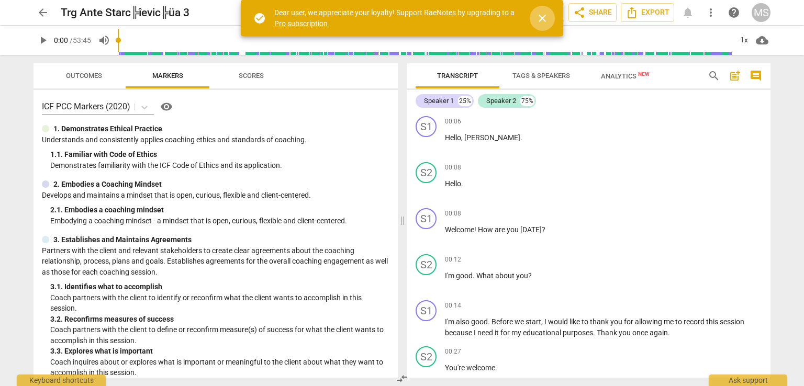
click at [539, 17] on span "close" at bounding box center [542, 18] width 13 height 13
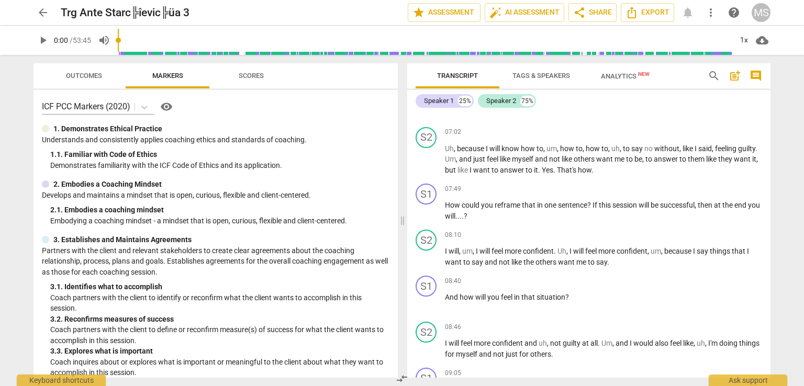
scroll to position [995, 0]
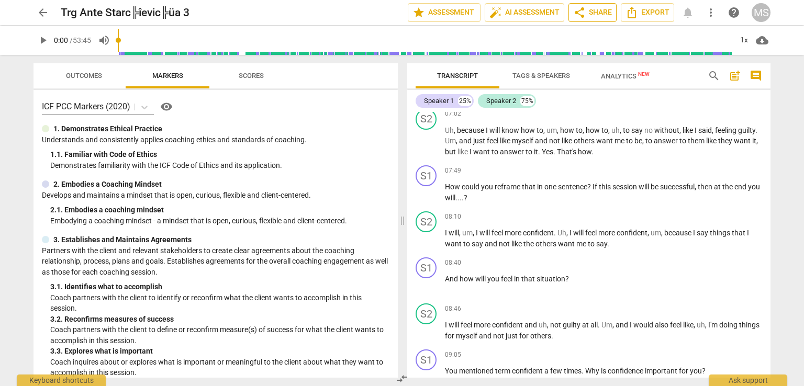
click at [602, 15] on span "share Share" at bounding box center [592, 12] width 39 height 13
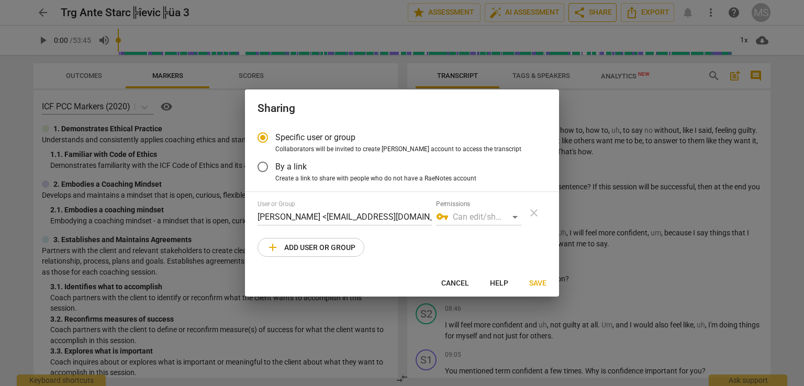
scroll to position [0, 0]
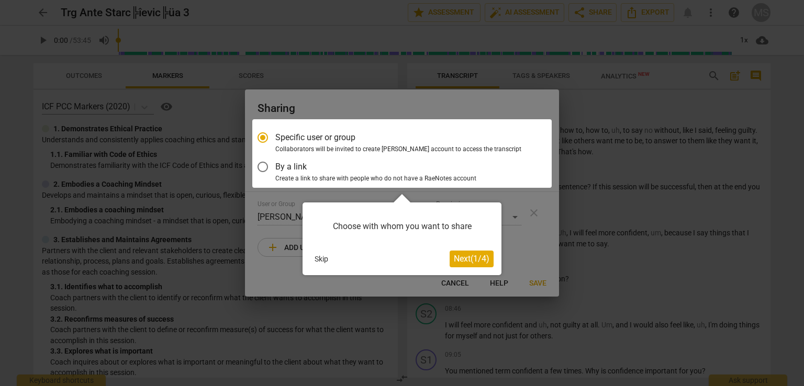
click at [463, 259] on span "Next ( 1 / 4 )" at bounding box center [472, 259] width 36 height 10
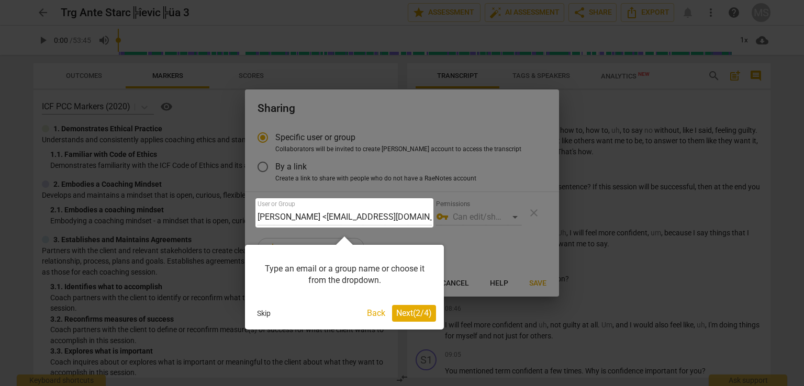
click at [404, 313] on span "Next ( 2 / 4 )" at bounding box center [414, 313] width 36 height 10
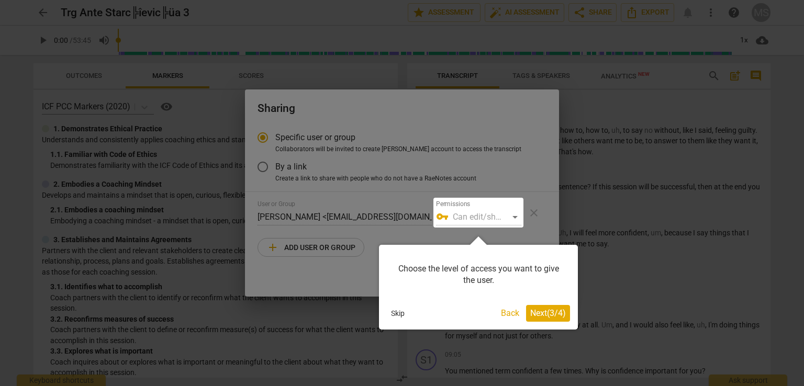
click at [549, 314] on span "Next ( 3 / 4 )" at bounding box center [549, 313] width 36 height 10
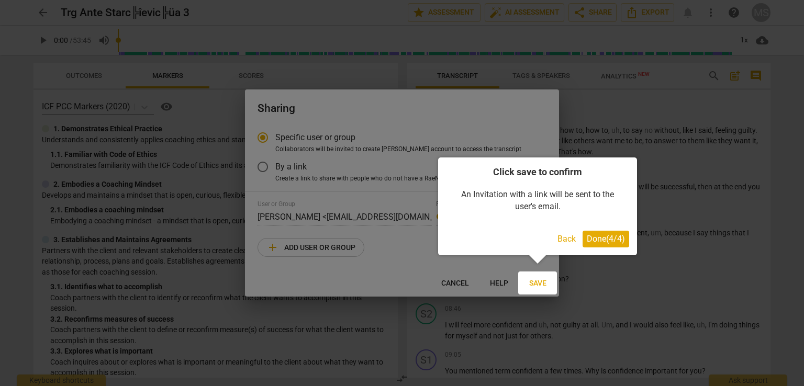
click at [594, 237] on span "Done ( 4 / 4 )" at bounding box center [606, 239] width 38 height 10
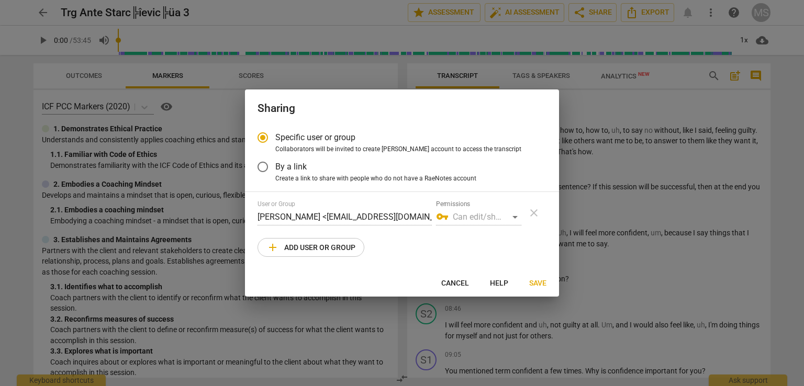
click at [515, 218] on div "vpn_key Can edit/share" at bounding box center [478, 217] width 85 height 17
click at [315, 244] on span "add Add user or group" at bounding box center [311, 247] width 89 height 13
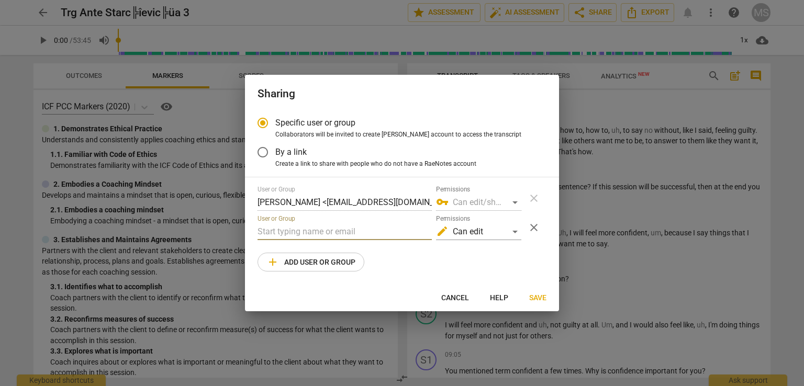
click at [272, 230] on input "text" at bounding box center [345, 232] width 174 height 17
click at [515, 232] on div "edit Can edit" at bounding box center [478, 232] width 85 height 17
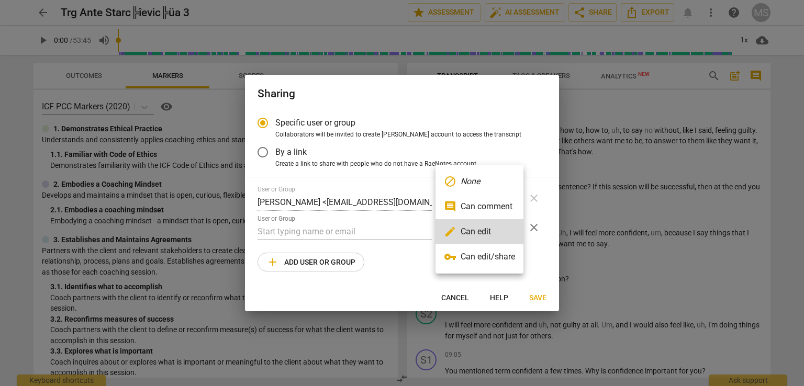
click at [474, 252] on li "vpn_key Can edit/share" at bounding box center [480, 257] width 88 height 25
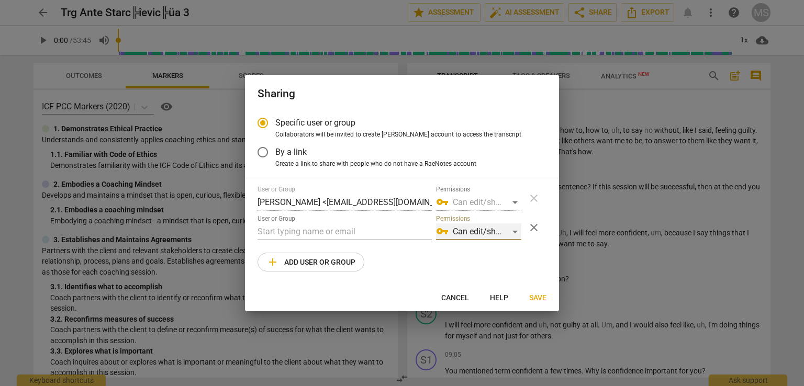
click at [513, 233] on div "vpn_key Can edit/share" at bounding box center [478, 232] width 85 height 17
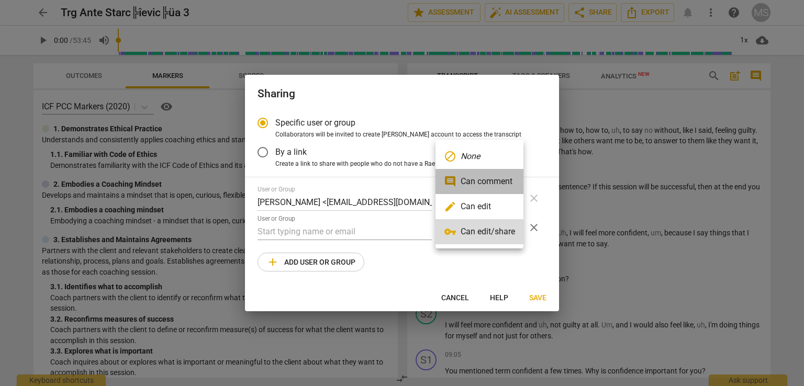
click at [486, 181] on li "comment Can comment" at bounding box center [480, 181] width 88 height 25
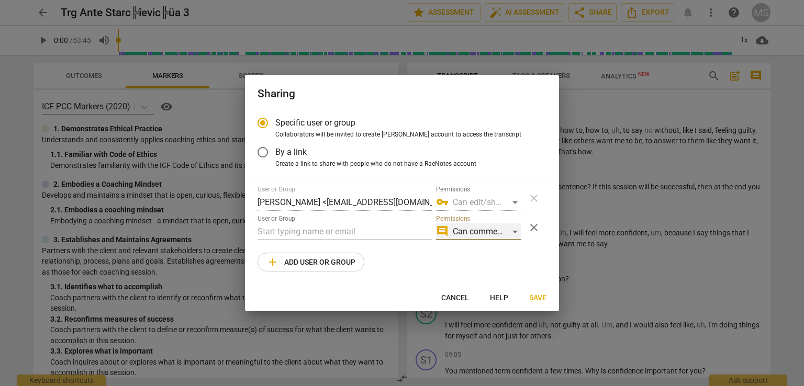
click at [513, 234] on div "comment Can comment" at bounding box center [478, 232] width 85 height 17
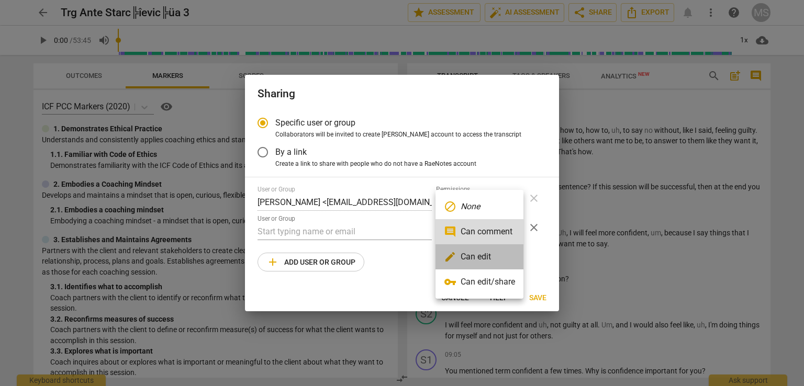
click at [494, 259] on li "edit Can edit" at bounding box center [480, 257] width 88 height 25
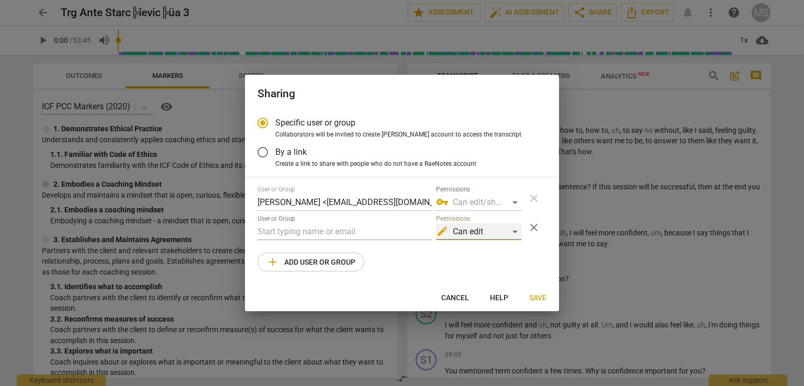
click at [511, 233] on div "edit Can edit" at bounding box center [478, 232] width 85 height 17
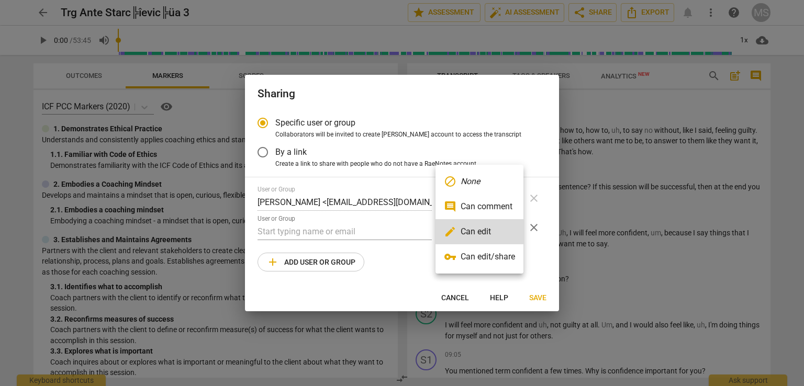
click at [505, 214] on li "comment Can comment" at bounding box center [480, 206] width 88 height 25
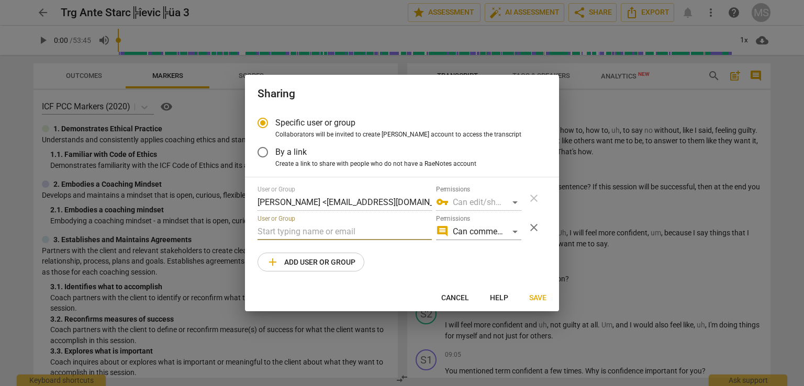
click at [369, 228] on input "text" at bounding box center [345, 232] width 174 height 17
click at [450, 300] on span "Cancel" at bounding box center [455, 298] width 28 height 10
radio input "false"
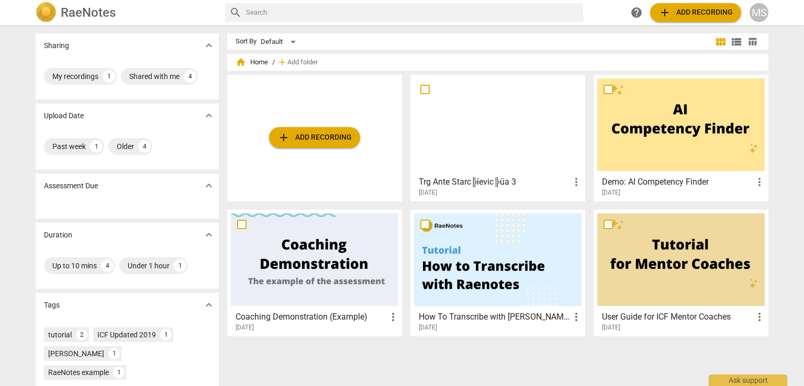
click at [457, 155] on div at bounding box center [498, 125] width 168 height 93
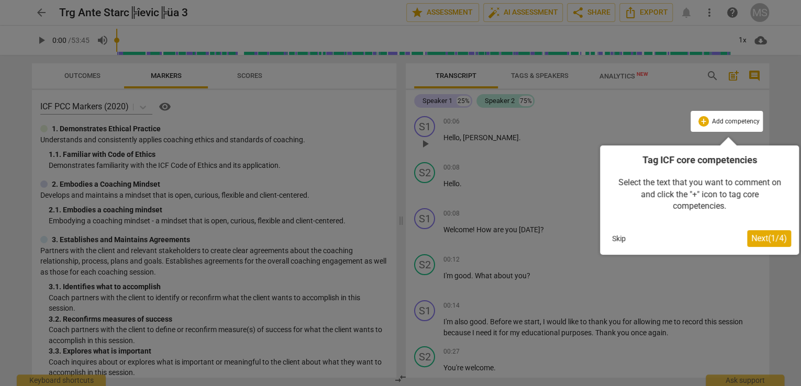
click at [615, 237] on button "Skip" at bounding box center [619, 239] width 22 height 16
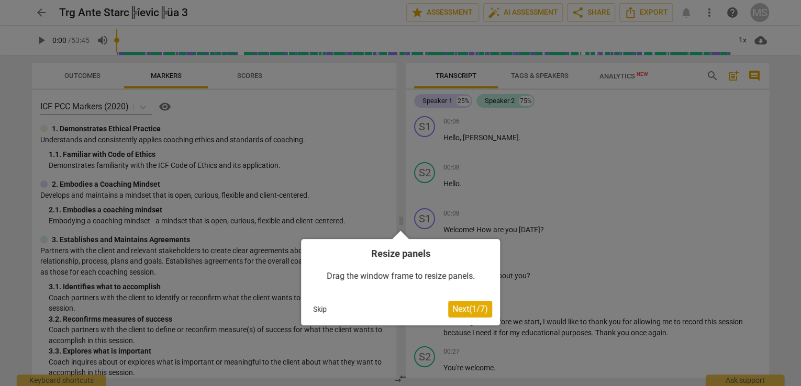
click at [316, 306] on button "Skip" at bounding box center [320, 310] width 22 height 16
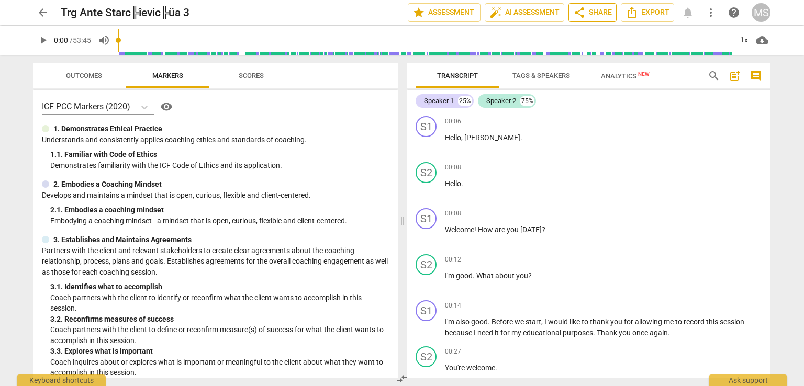
click at [599, 12] on span "share Share" at bounding box center [592, 12] width 39 height 13
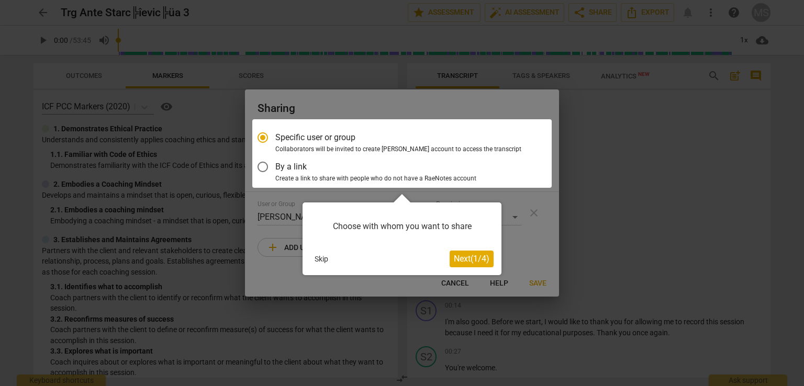
click at [314, 262] on button "Skip" at bounding box center [322, 259] width 22 height 16
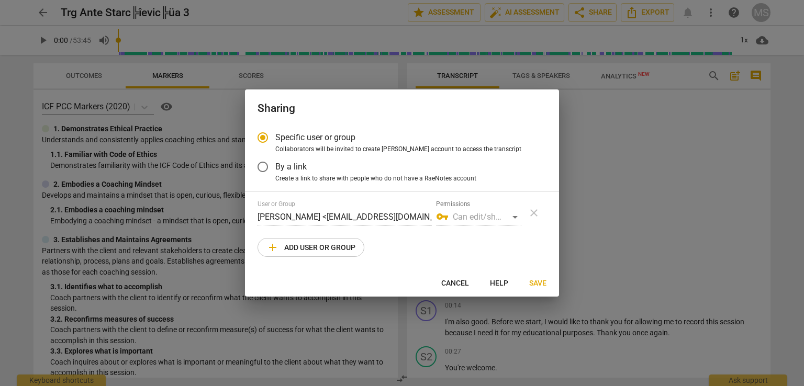
click at [274, 245] on span "add" at bounding box center [273, 247] width 13 height 13
radio input "false"
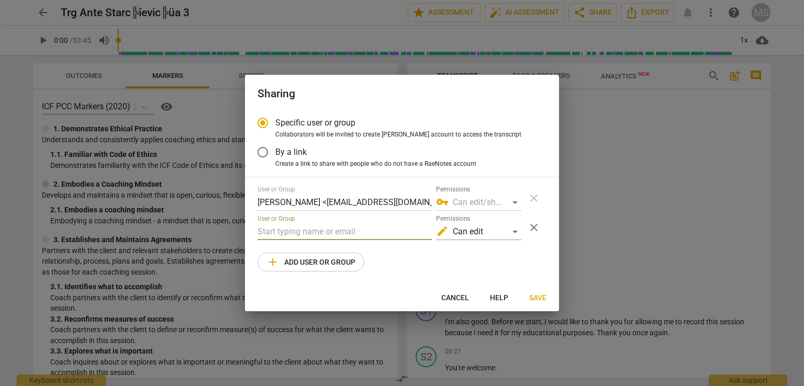
paste input "[PERSON_NAME][EMAIL_ADDRESS][DOMAIN_NAME]"
type input "[PERSON_NAME][EMAIL_ADDRESS][DOMAIN_NAME]"
click at [517, 230] on div "edit Can edit" at bounding box center [478, 232] width 85 height 17
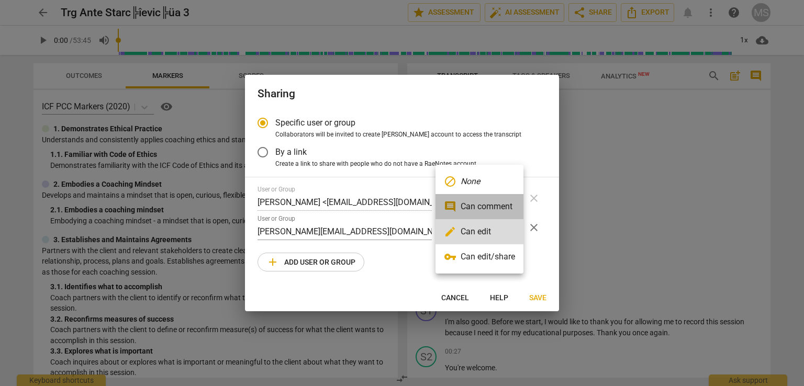
click at [505, 200] on li "comment Can comment" at bounding box center [480, 206] width 88 height 25
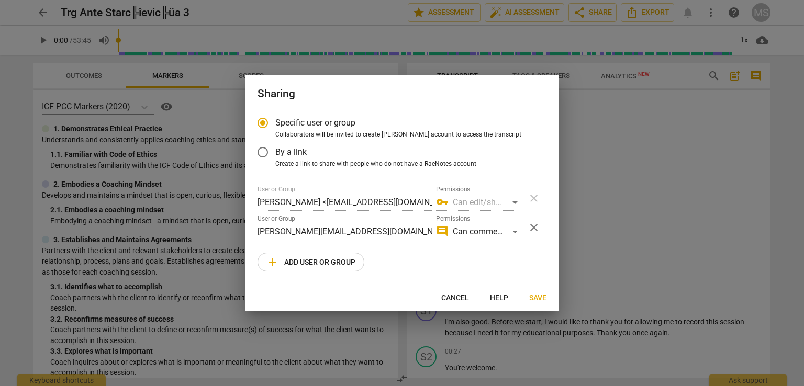
click at [505, 200] on div "vpn_key Can edit/share" at bounding box center [478, 202] width 85 height 17
click at [516, 230] on div "comment Can comment" at bounding box center [478, 232] width 85 height 17
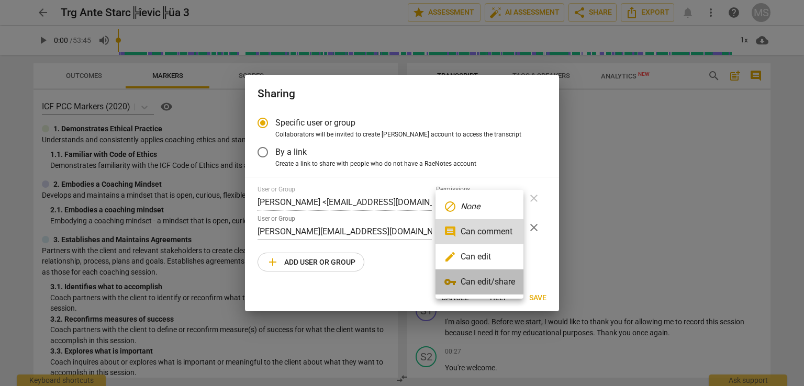
click at [480, 282] on li "vpn_key Can edit/share" at bounding box center [480, 282] width 88 height 25
radio input "false"
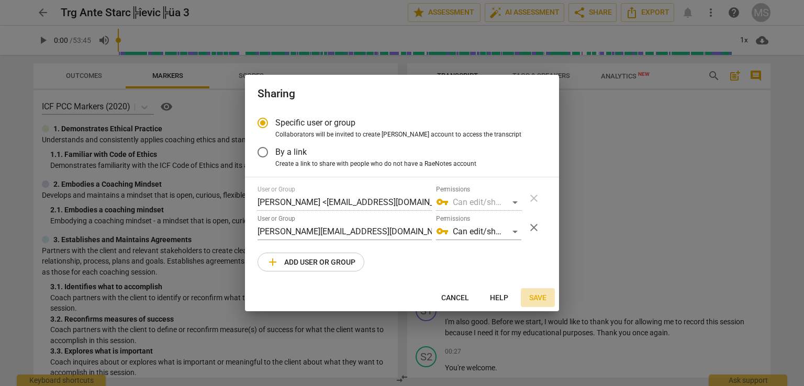
click at [532, 296] on span "Save" at bounding box center [537, 298] width 17 height 10
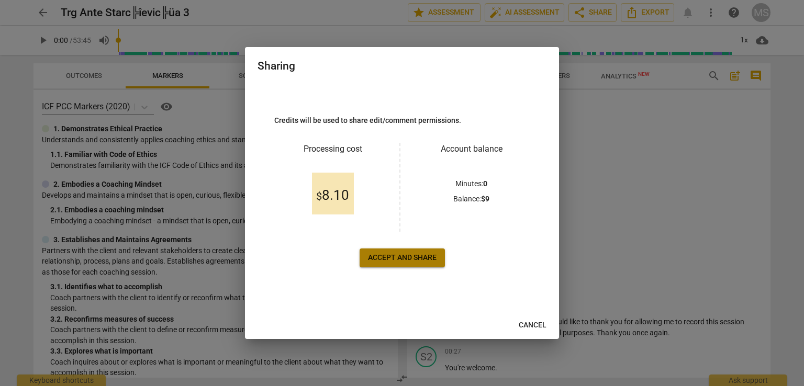
click at [408, 256] on span "Accept and share" at bounding box center [402, 258] width 69 height 10
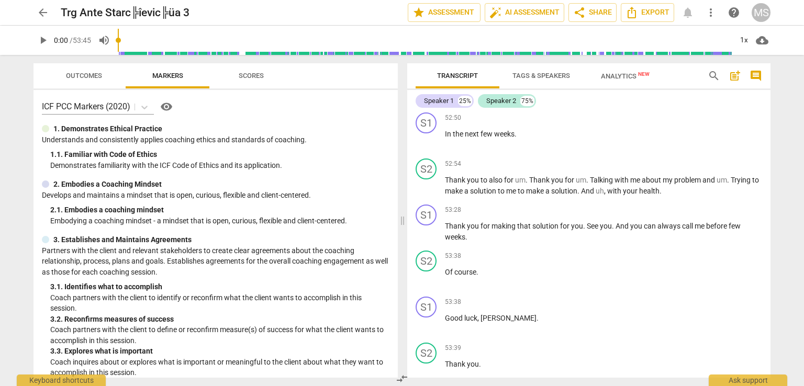
scroll to position [7334, 0]
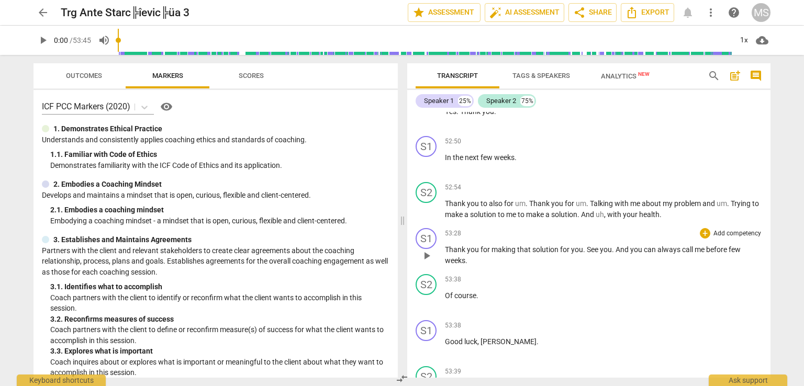
click at [730, 246] on span "few" at bounding box center [735, 250] width 12 height 8
click at [467, 262] on span "." at bounding box center [467, 261] width 2 height 8
click at [587, 201] on span "." at bounding box center [589, 204] width 4 height 8
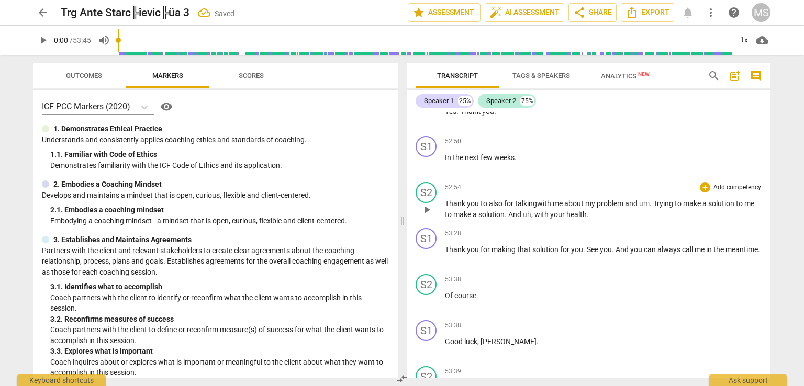
click at [656, 201] on span "Trying" at bounding box center [664, 204] width 21 height 8
click at [670, 200] on span "make" at bounding box center [674, 204] width 19 height 8
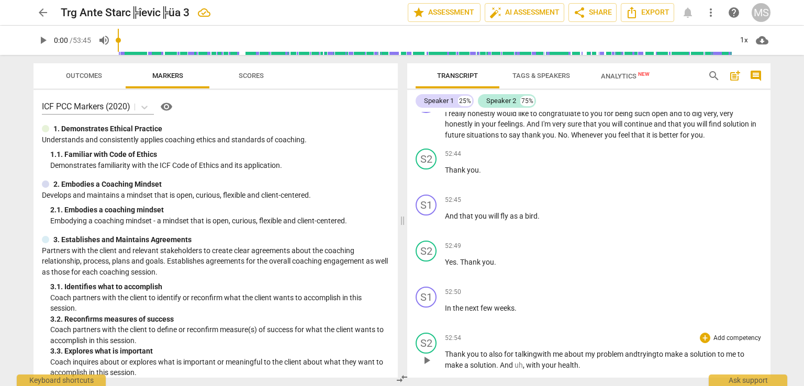
scroll to position [7177, 0]
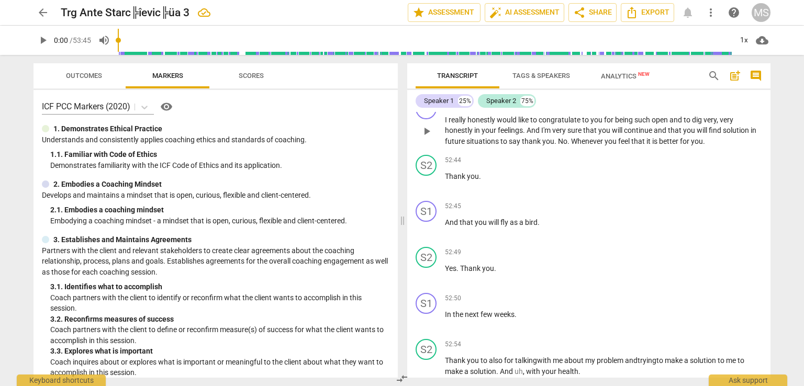
click at [555, 141] on span "." at bounding box center [557, 141] width 4 height 8
click at [719, 140] on span "for" at bounding box center [724, 141] width 11 height 8
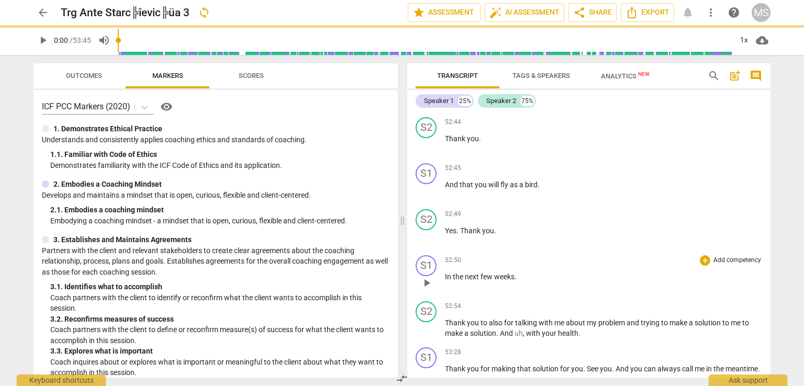
scroll to position [7281, 0]
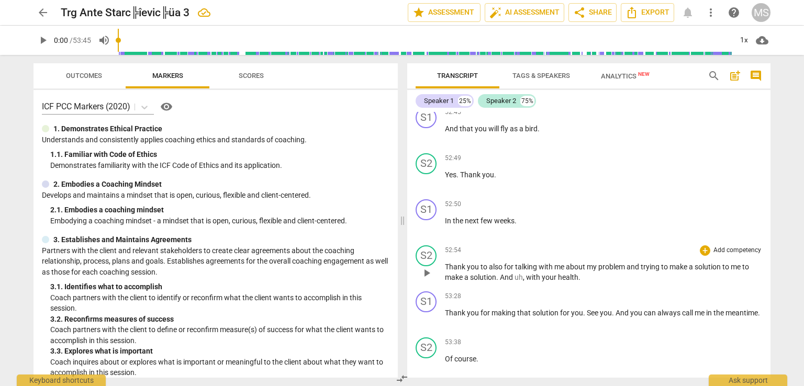
click at [743, 265] on span "me" at bounding box center [737, 267] width 12 height 8
click at [620, 277] on p "Thank you to also for talking with me about my problem and trying to make a sol…" at bounding box center [603, 272] width 317 height 21
click at [472, 275] on span "make" at bounding box center [480, 277] width 19 height 8
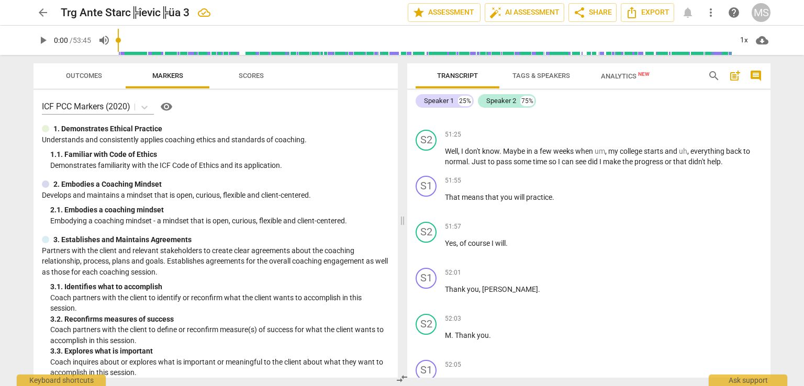
scroll to position [6863, 0]
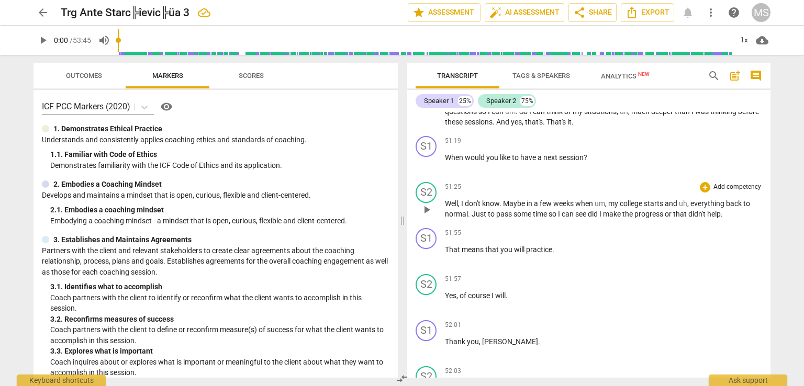
click at [610, 205] on span "my" at bounding box center [615, 204] width 12 height 8
click at [729, 205] on span "back" at bounding box center [734, 204] width 17 height 8
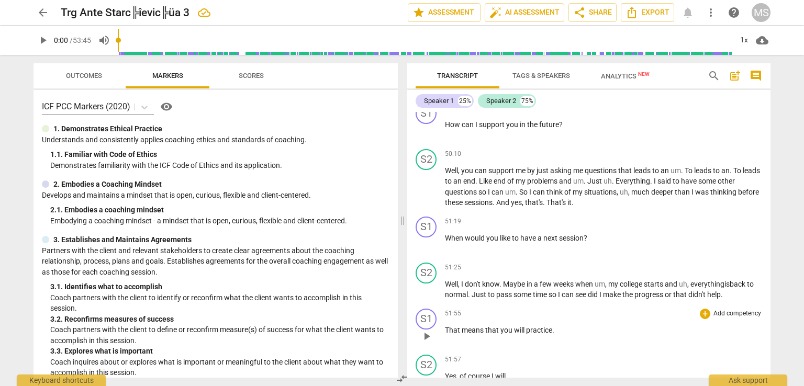
scroll to position [6758, 0]
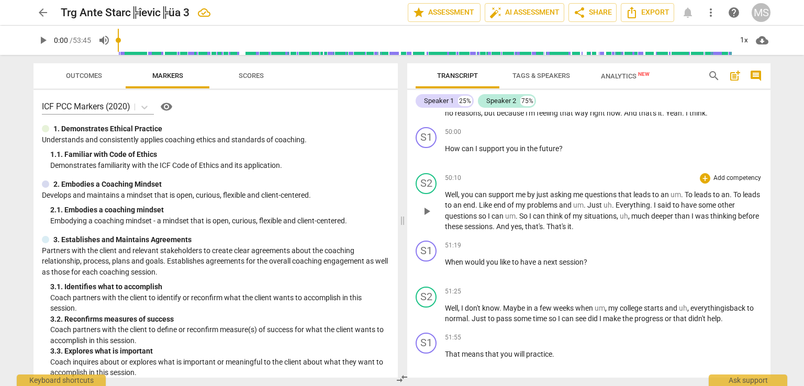
click at [683, 197] on span "." at bounding box center [683, 195] width 4 height 8
click at [454, 205] on span "to" at bounding box center [449, 205] width 8 height 8
click at [507, 208] on span "Just" at bounding box center [513, 205] width 16 height 8
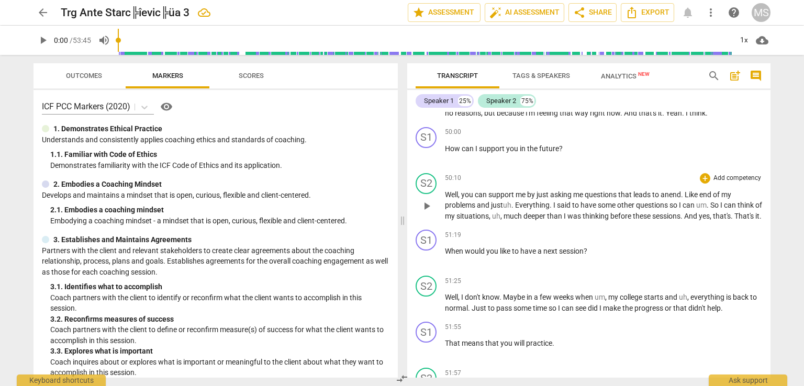
click at [735, 218] on span "." at bounding box center [733, 216] width 4 height 8
click at [681, 195] on span "end" at bounding box center [675, 195] width 12 height 8
click at [673, 196] on span "an answer" at bounding box center [678, 195] width 34 height 8
click at [533, 206] on span "Everything" at bounding box center [544, 205] width 35 height 8
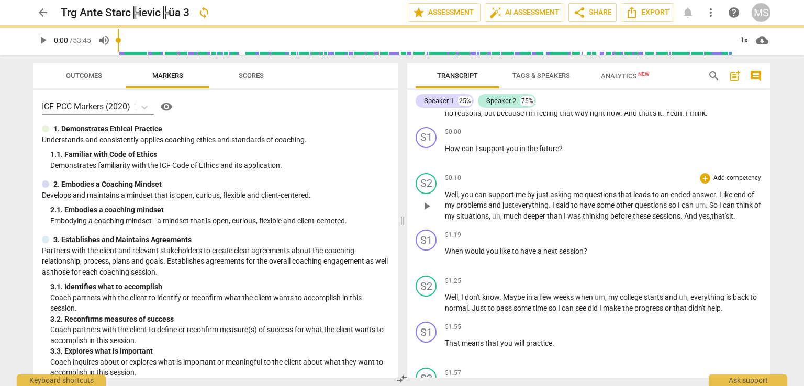
click at [551, 206] on span "." at bounding box center [551, 205] width 4 height 8
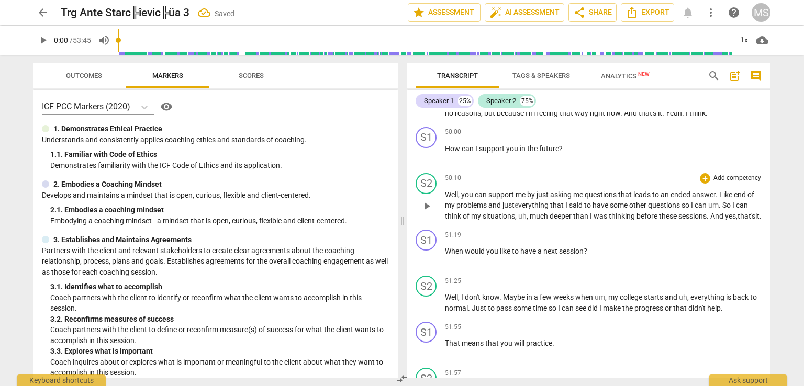
click at [748, 204] on span "can" at bounding box center [742, 205] width 12 height 8
click at [489, 220] on span "," at bounding box center [490, 216] width 3 height 8
click at [584, 206] on span "said" at bounding box center [576, 205] width 15 height 8
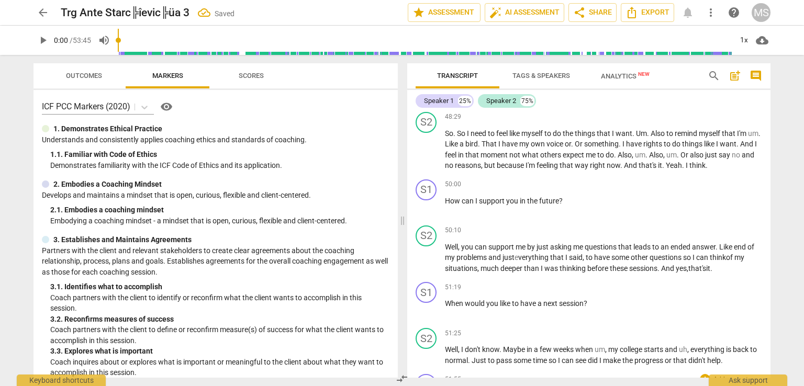
scroll to position [6653, 0]
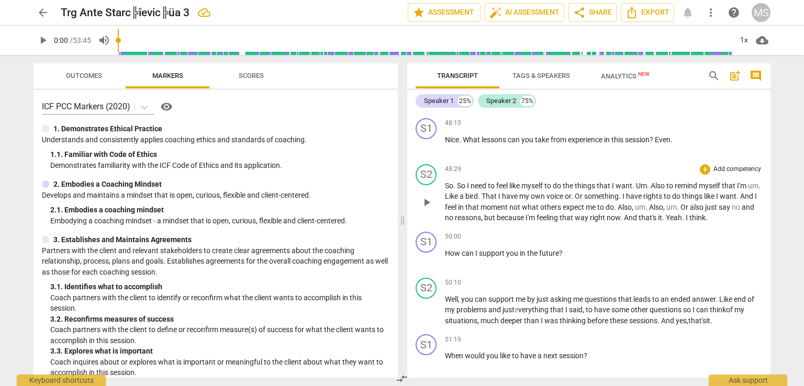
click at [649, 188] on span "." at bounding box center [649, 186] width 4 height 8
click at [651, 188] on span "." at bounding box center [649, 186] width 4 height 8
click at [679, 142] on p "Nice . What lessons can you take from experience in this session ? Even ." at bounding box center [603, 140] width 317 height 11
click at [744, 187] on span "um" at bounding box center [739, 186] width 10 height 8
click at [748, 187] on span "." at bounding box center [746, 186] width 4 height 8
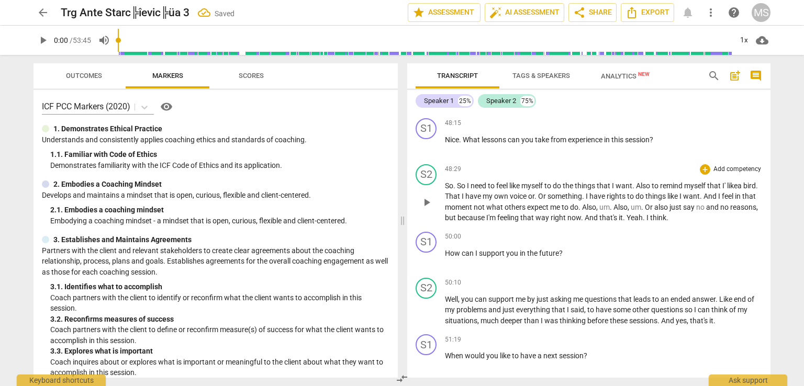
click at [566, 197] on span "something" at bounding box center [565, 196] width 35 height 8
click at [724, 200] on span "I" at bounding box center [722, 196] width 4 height 8
click at [655, 212] on span "Or" at bounding box center [649, 207] width 9 height 8
click at [671, 221] on p "So . So I need to feel like myself to do the things that I want . Also to remin…" at bounding box center [603, 202] width 317 height 43
click at [731, 185] on span "like" at bounding box center [732, 186] width 10 height 8
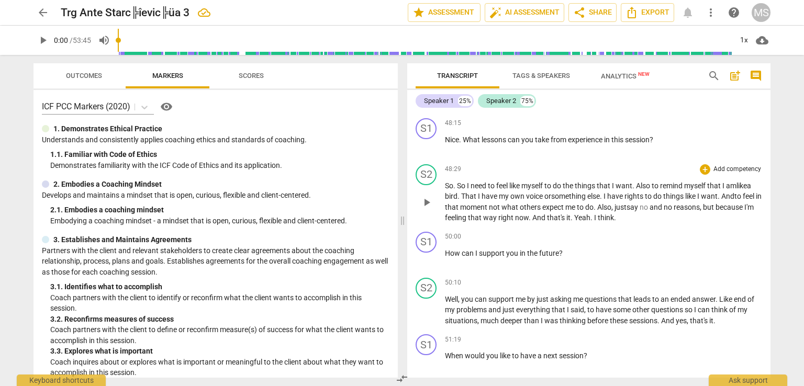
click at [520, 211] on span "what" at bounding box center [511, 207] width 18 height 8
click at [511, 220] on span "but" at bounding box center [505, 218] width 13 height 8
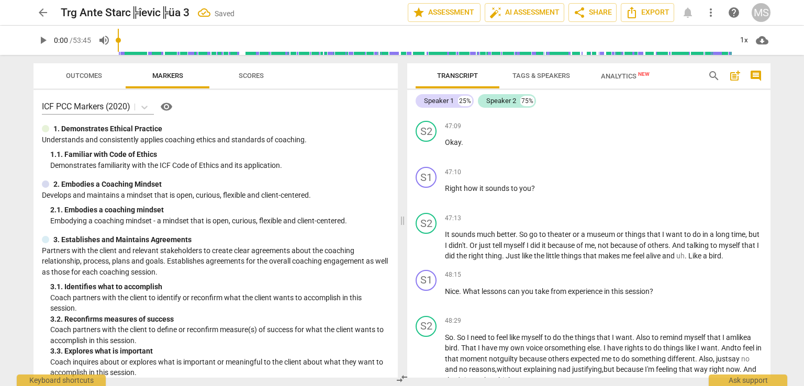
scroll to position [6496, 0]
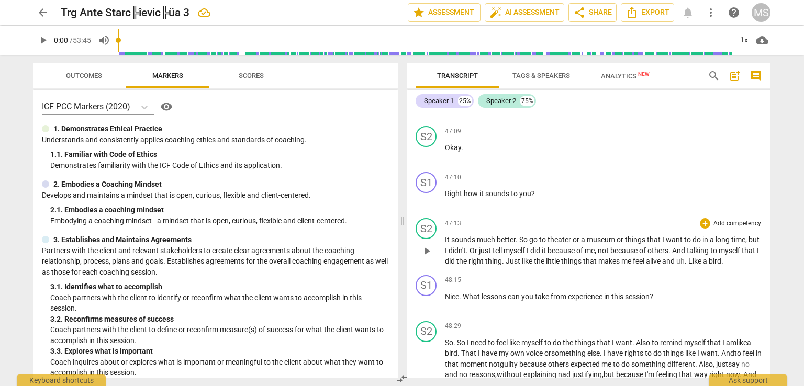
click at [677, 266] on span "and" at bounding box center [669, 261] width 14 height 8
click at [703, 264] on span "Like" at bounding box center [696, 261] width 15 height 8
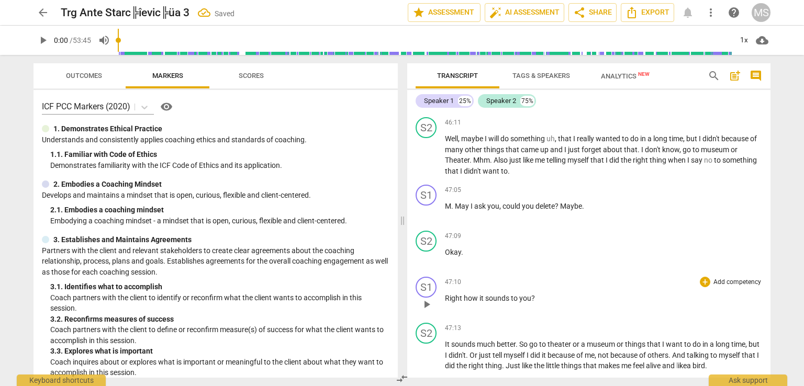
scroll to position [6339, 0]
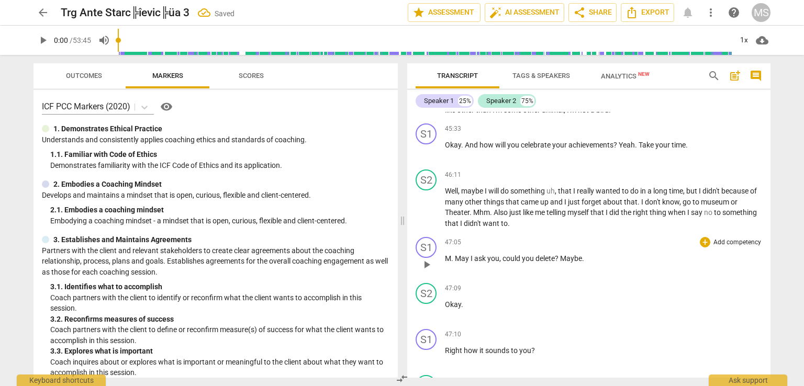
click at [454, 263] on span "." at bounding box center [453, 259] width 4 height 8
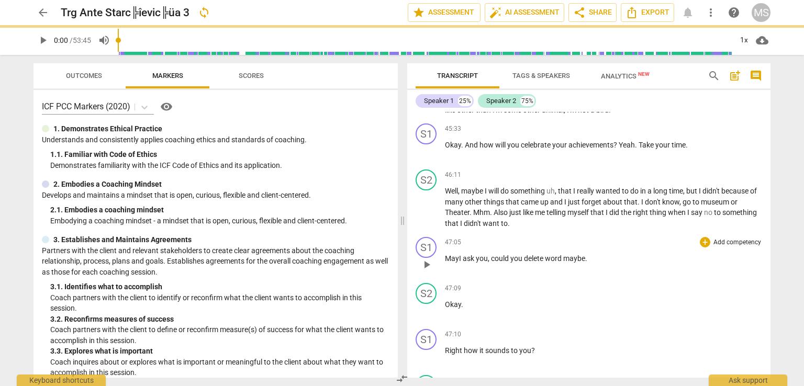
click at [594, 264] on p "M ay I ask you , could you delete word maybe ." at bounding box center [603, 258] width 317 height 11
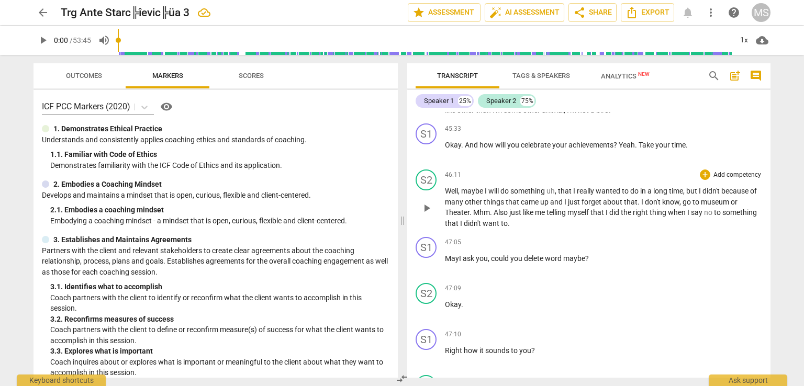
click at [448, 217] on span "Theater" at bounding box center [457, 212] width 25 height 8
click at [510, 227] on span "." at bounding box center [509, 223] width 2 height 8
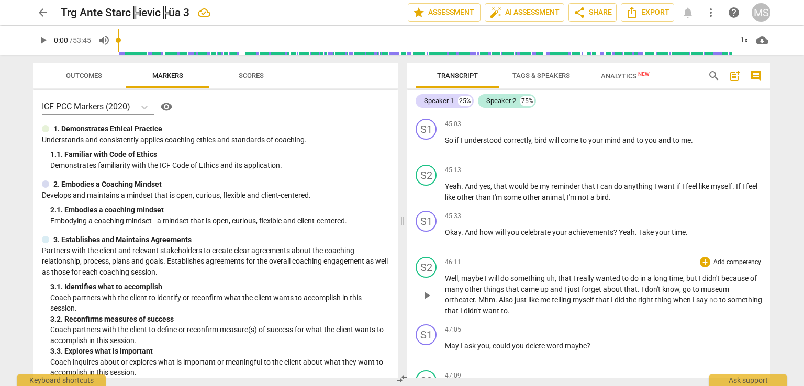
scroll to position [6234, 0]
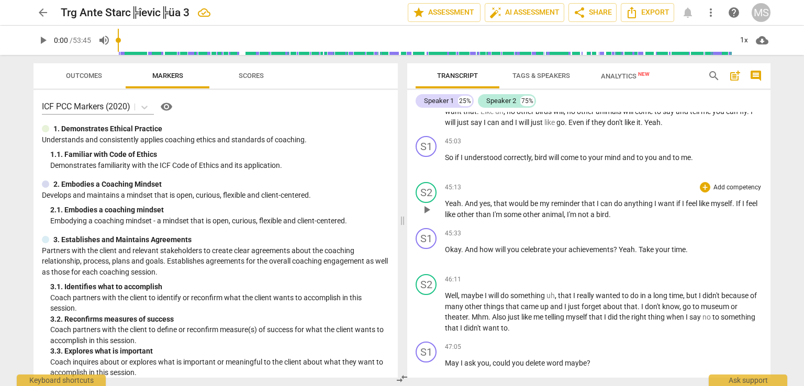
click at [476, 219] on span "other" at bounding box center [466, 215] width 19 height 8
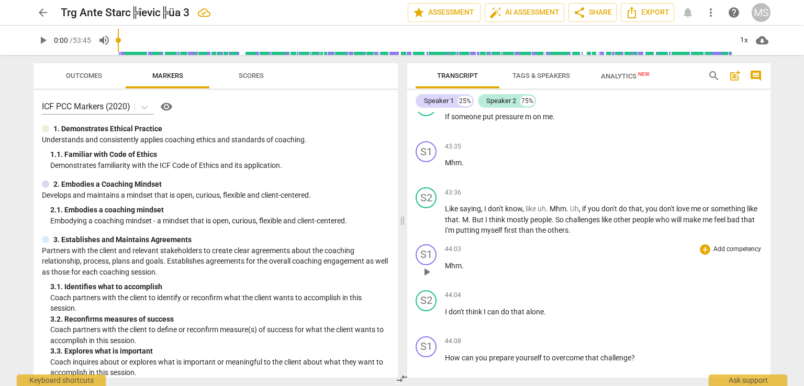
scroll to position [5617, 0]
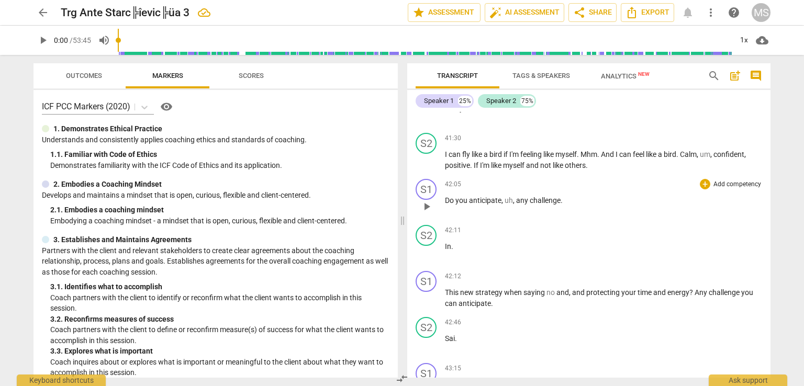
click at [567, 206] on p "Do you anticipate , uh , any challenge ." at bounding box center [603, 200] width 317 height 11
click at [513, 206] on p "Do you anticipate , uh , any challenge?" at bounding box center [603, 200] width 317 height 11
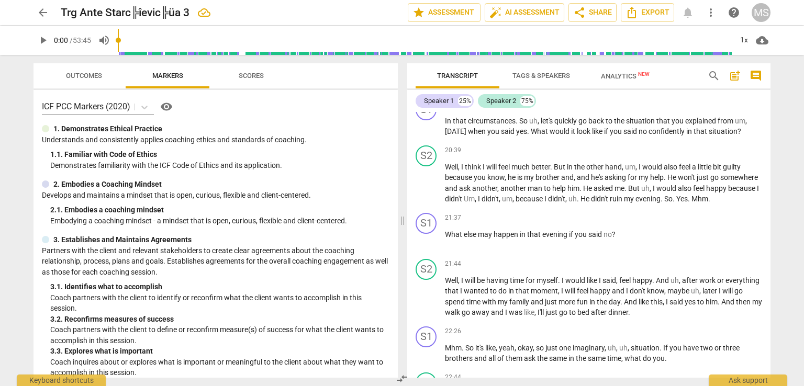
scroll to position [2579, 0]
